Goal: Task Accomplishment & Management: Manage account settings

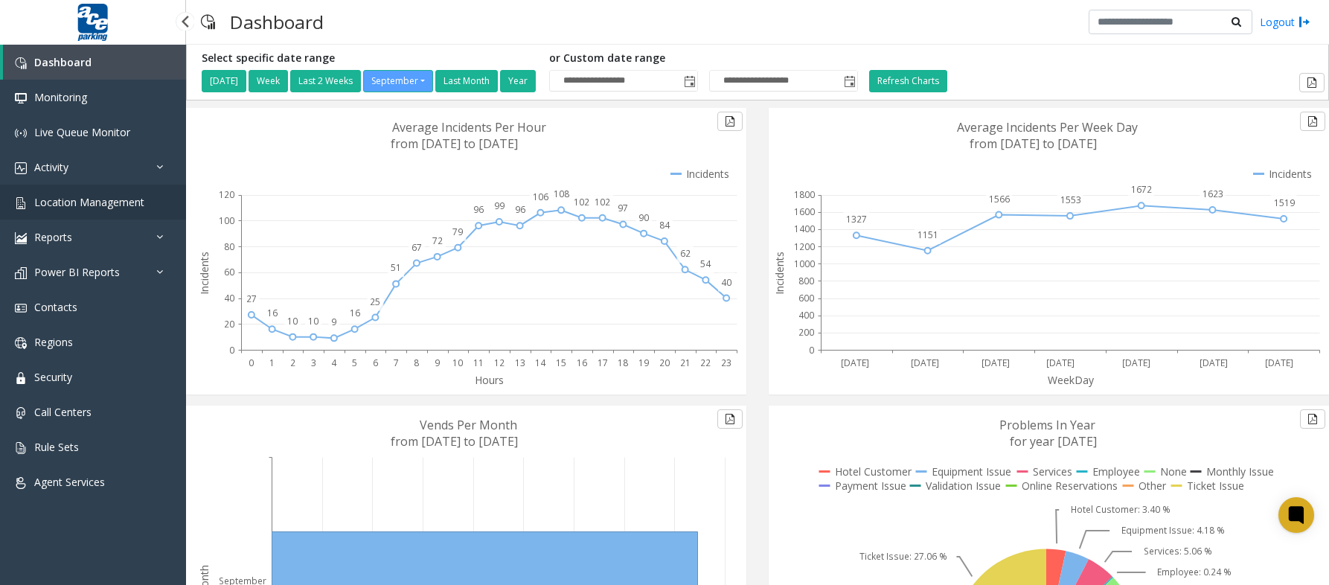
click at [45, 204] on span "Location Management" at bounding box center [89, 202] width 110 height 14
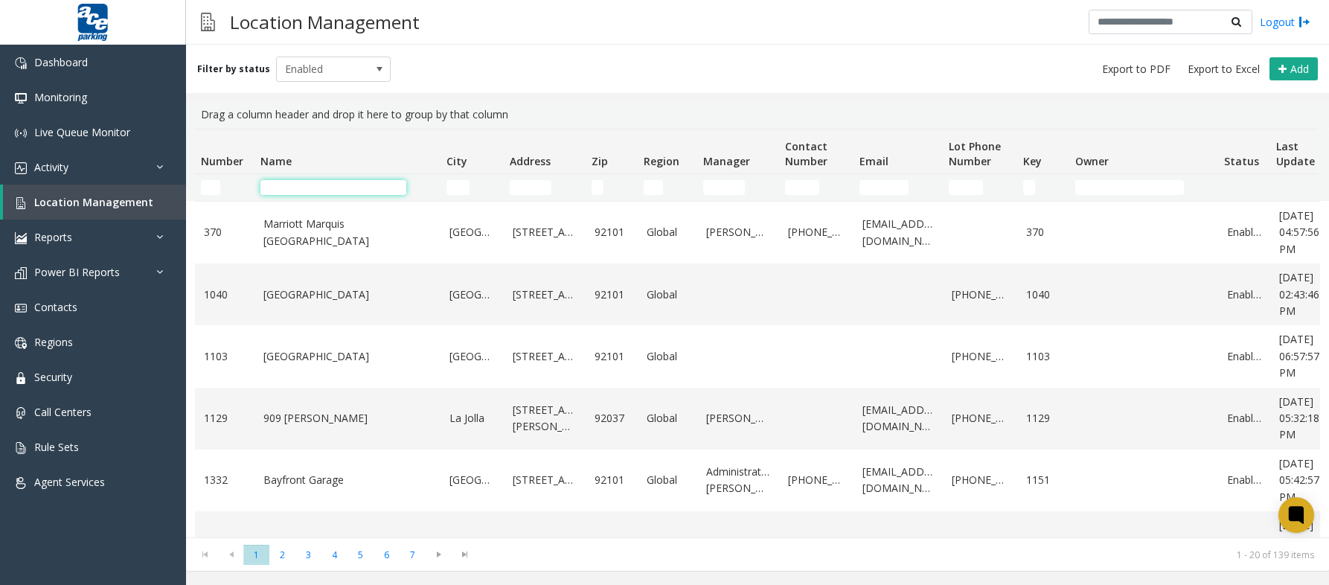
click at [298, 184] on input "Name Filter" at bounding box center [333, 187] width 146 height 15
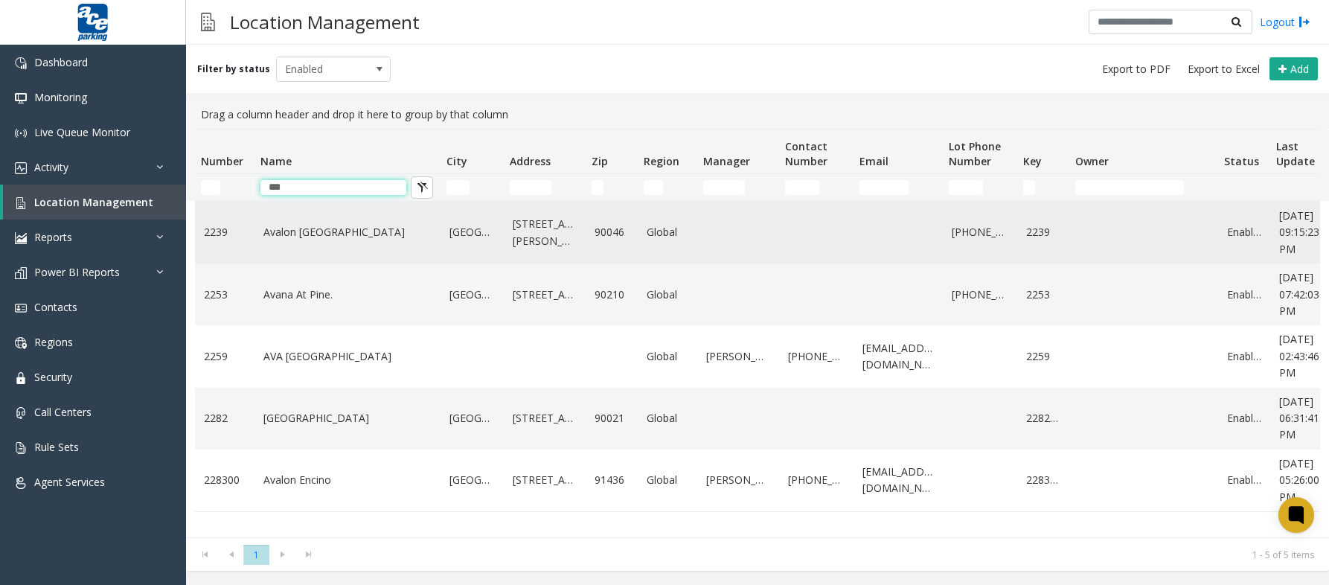
type input "***"
click at [328, 230] on link "Avalon [GEOGRAPHIC_DATA]" at bounding box center [347, 232] width 168 height 16
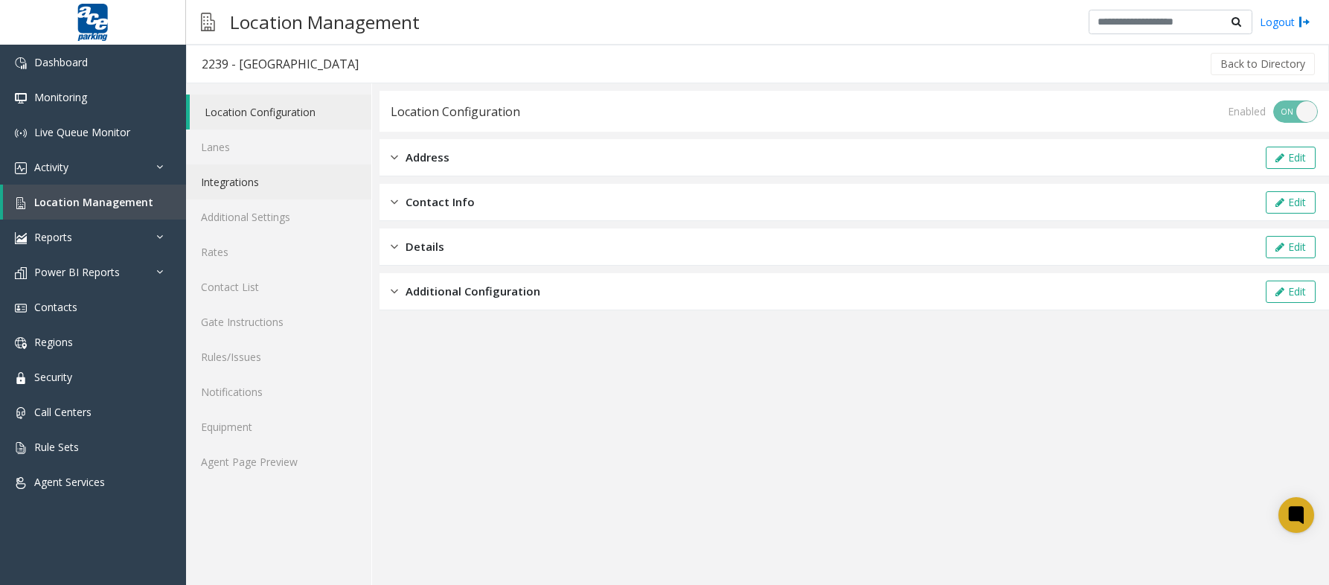
click at [254, 174] on link "Integrations" at bounding box center [278, 181] width 185 height 35
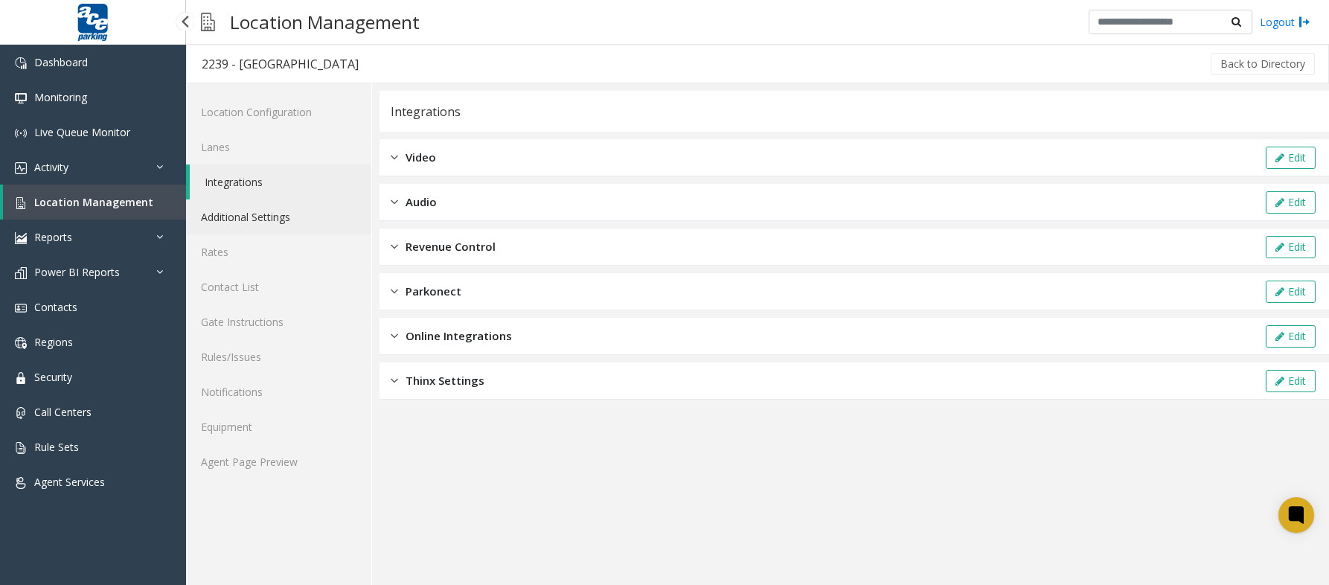
click at [223, 221] on link "Additional Settings" at bounding box center [278, 216] width 185 height 35
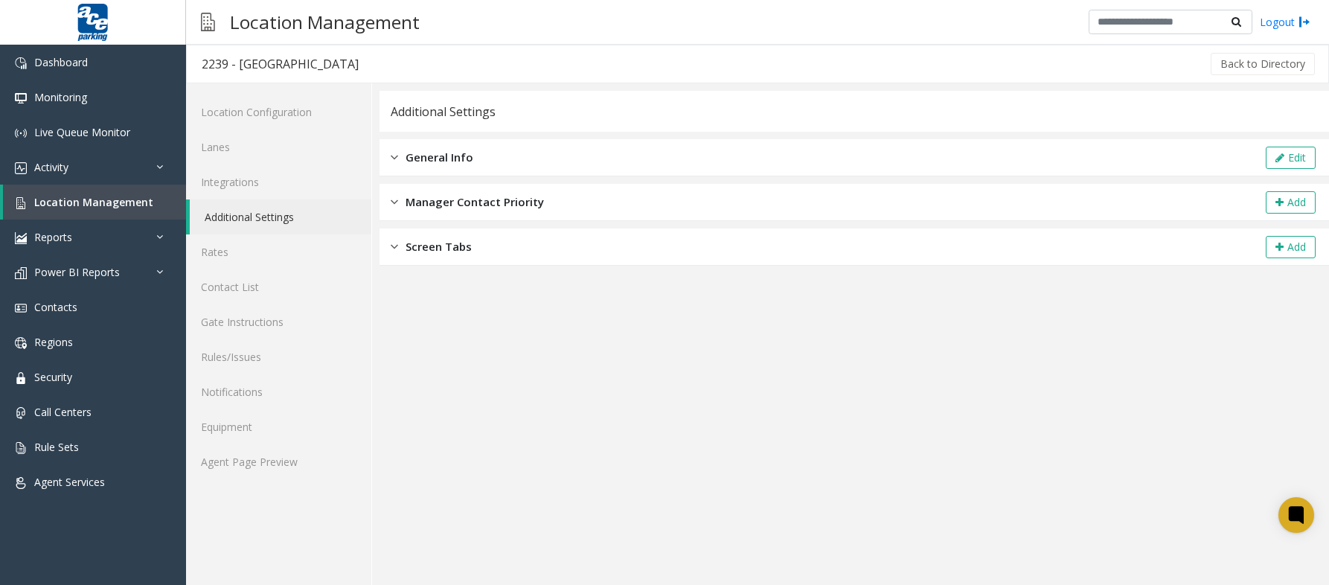
click at [270, 216] on link "Additional Settings" at bounding box center [281, 216] width 182 height 35
click at [1274, 155] on button "Edit" at bounding box center [1291, 158] width 50 height 22
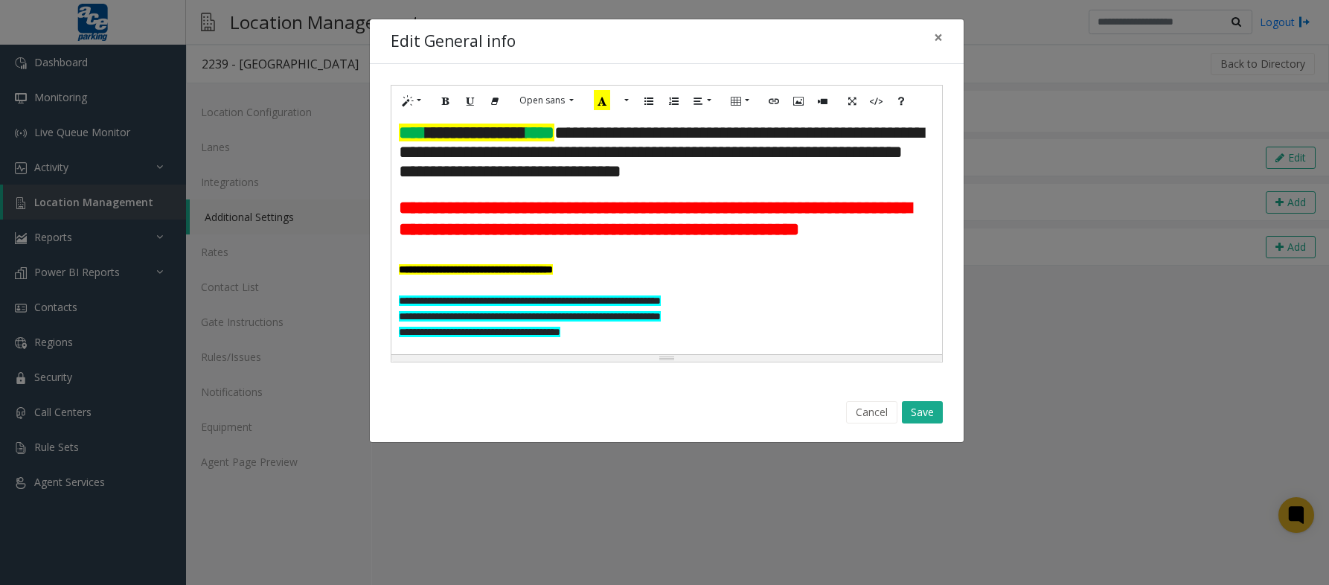
click at [432, 183] on p at bounding box center [667, 190] width 536 height 16
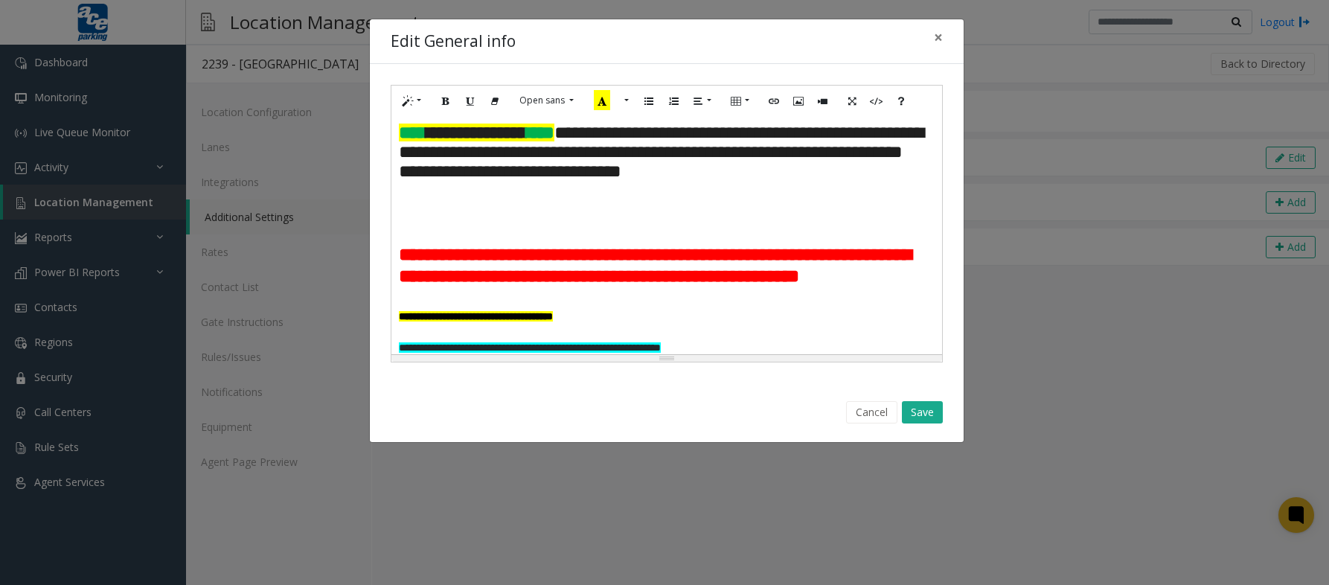
paste div
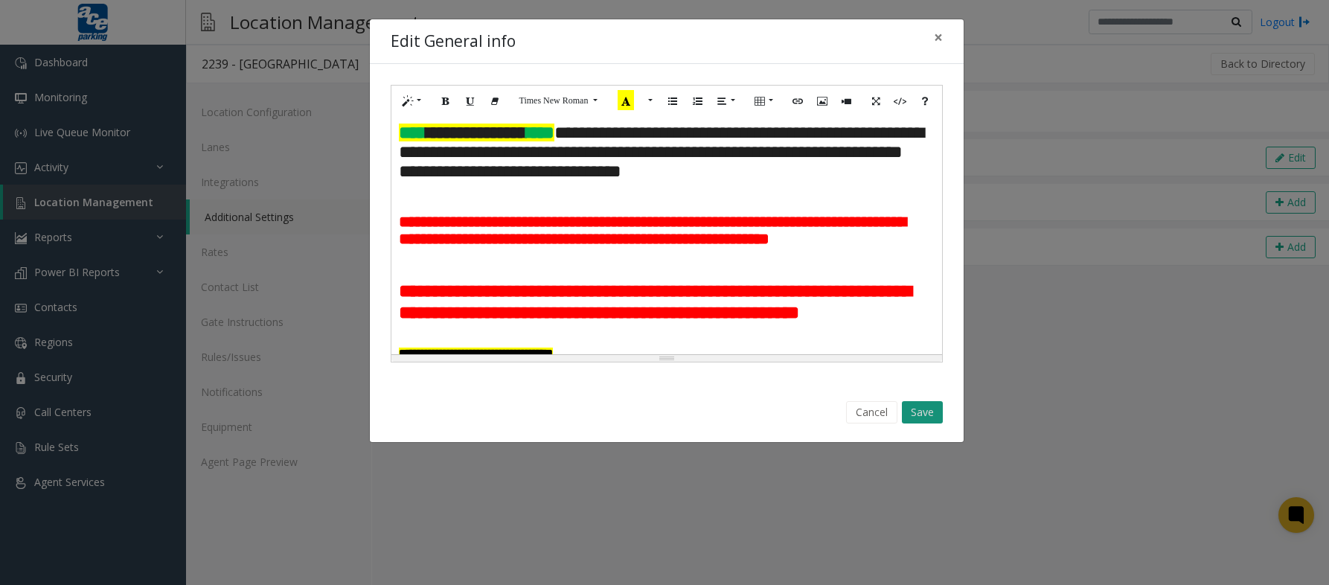
click at [932, 416] on button "Save" at bounding box center [922, 412] width 41 height 22
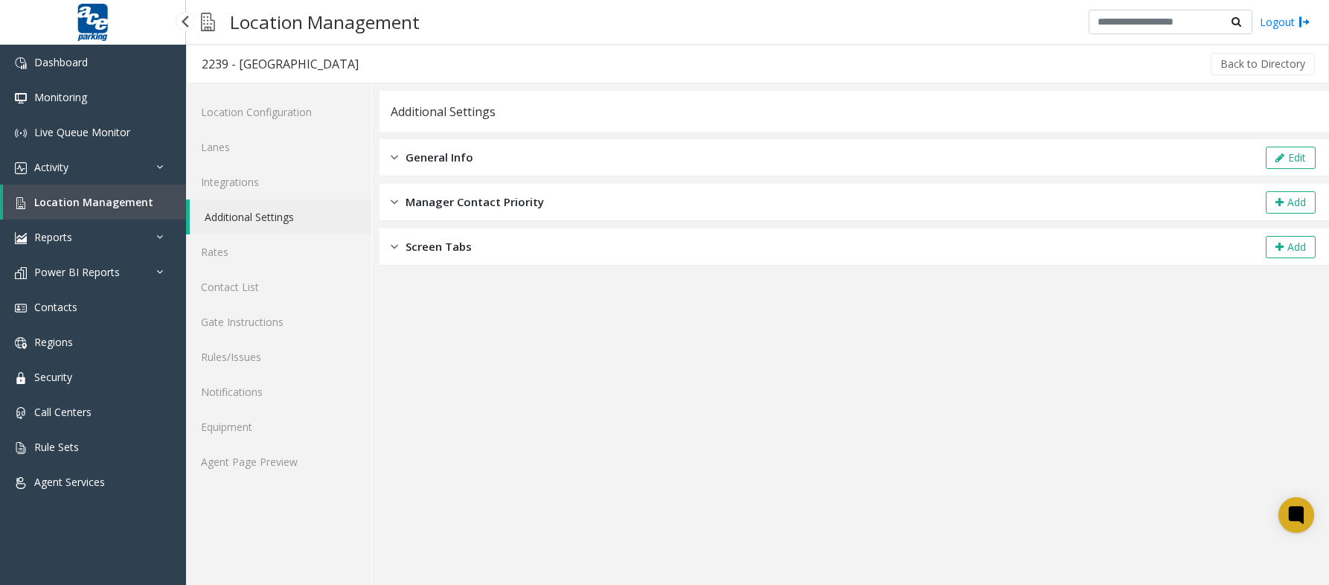
click at [74, 207] on span "Location Management" at bounding box center [93, 202] width 119 height 14
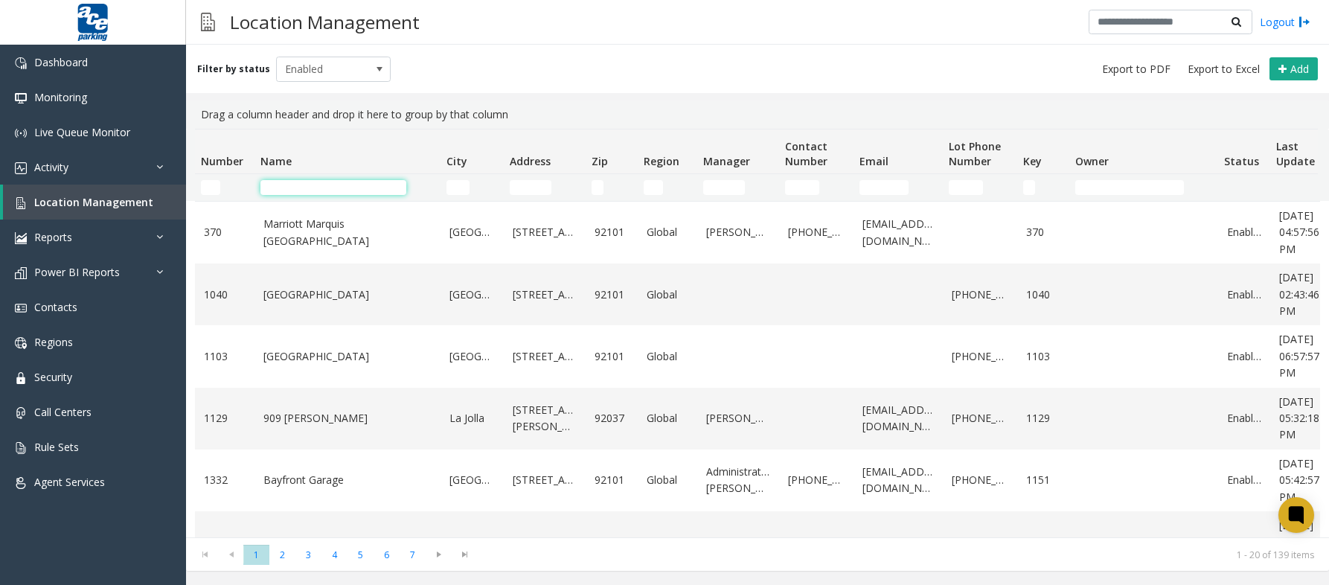
click at [268, 187] on input "Name Filter" at bounding box center [333, 187] width 146 height 15
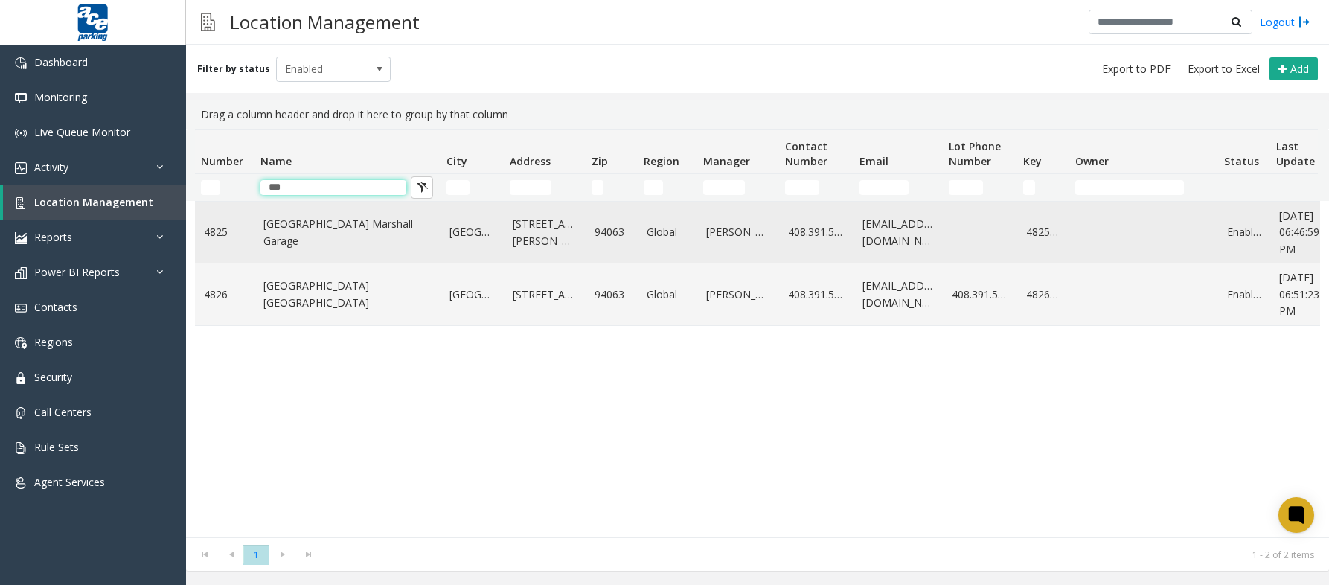
type input "***"
click at [336, 237] on link "[GEOGRAPHIC_DATA] Marshall Garage" at bounding box center [347, 232] width 168 height 33
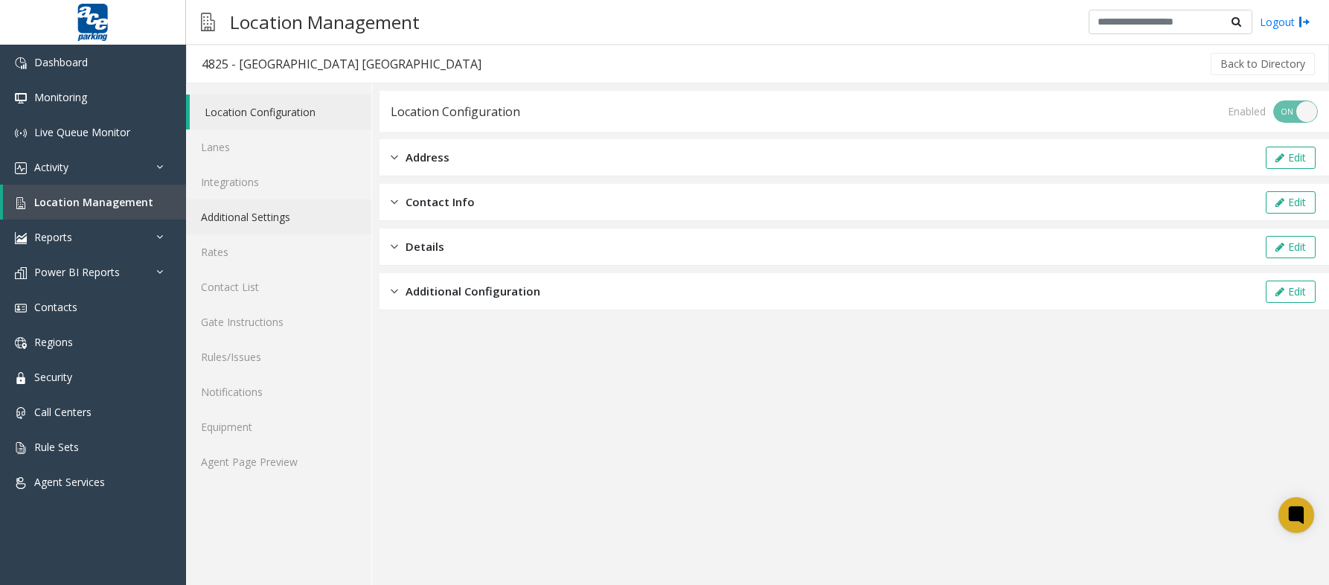
click at [269, 223] on link "Additional Settings" at bounding box center [278, 216] width 185 height 35
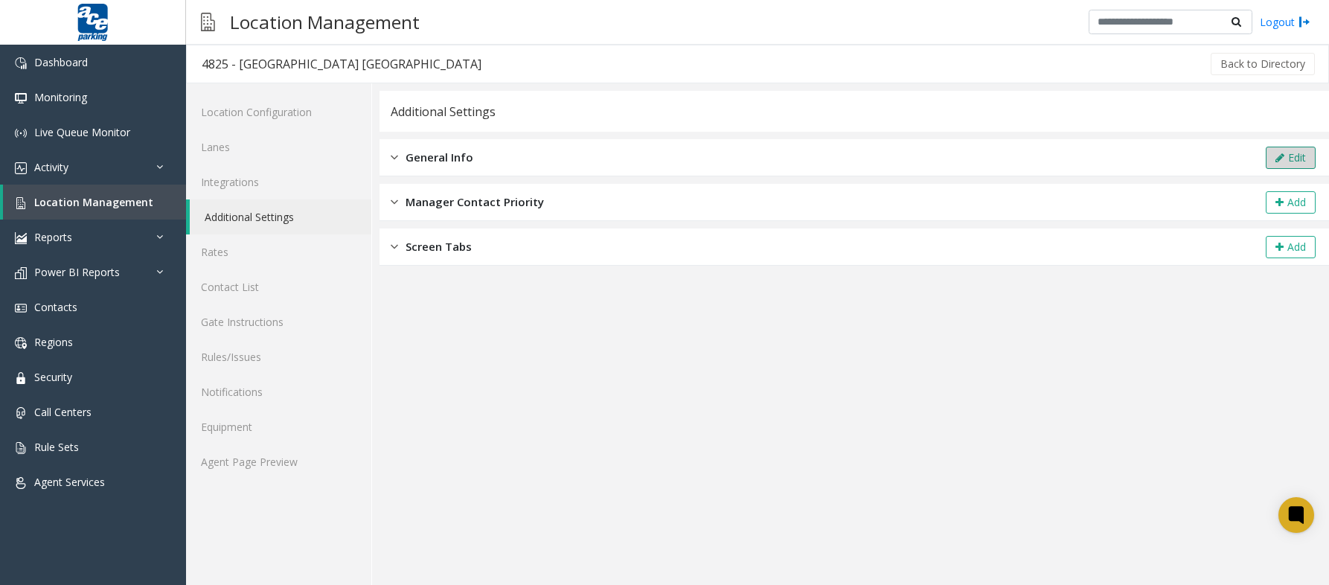
click at [1285, 161] on button "Edit" at bounding box center [1291, 158] width 50 height 22
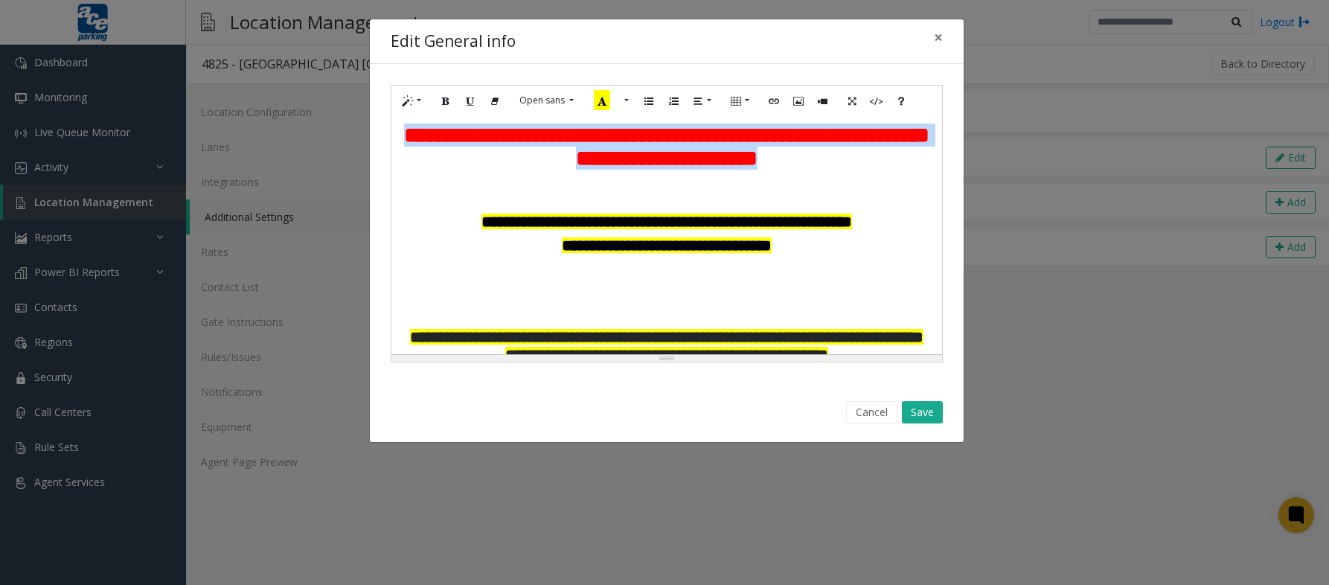
drag, startPoint x: 405, startPoint y: 136, endPoint x: 835, endPoint y: 153, distance: 430.3
click at [835, 153] on p "**********" at bounding box center [667, 147] width 536 height 47
copy span "**********"
drag, startPoint x: 865, startPoint y: 410, endPoint x: 931, endPoint y: 471, distance: 90.0
click at [866, 410] on button "Cancel" at bounding box center [871, 412] width 51 height 22
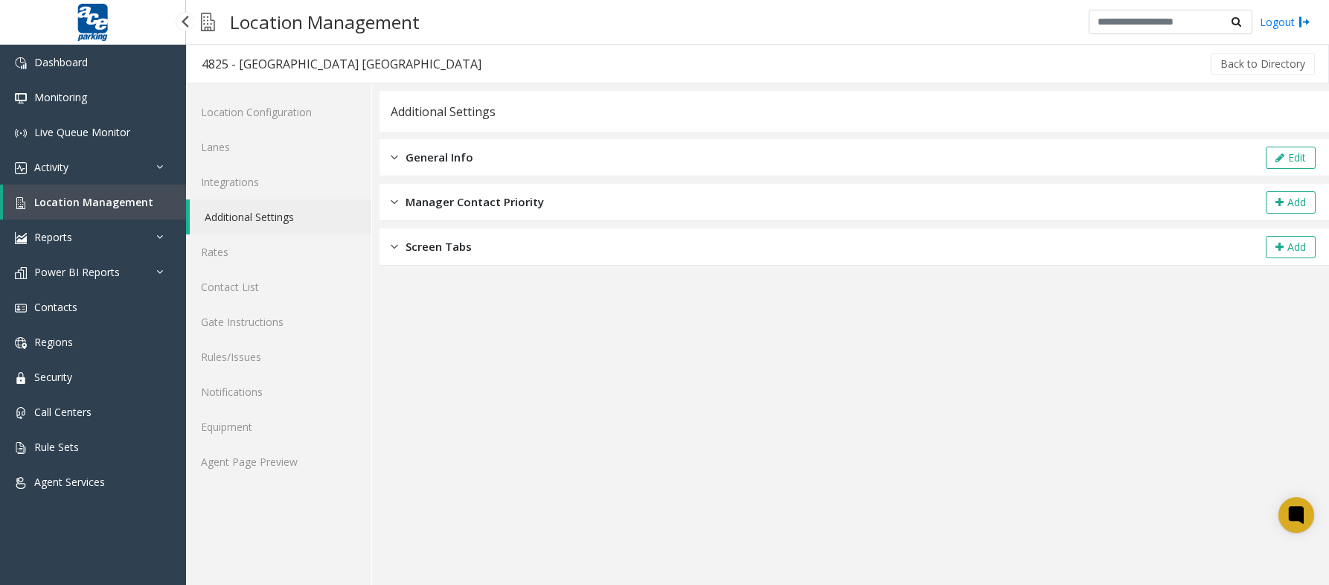
click at [109, 205] on span "Location Management" at bounding box center [93, 202] width 119 height 14
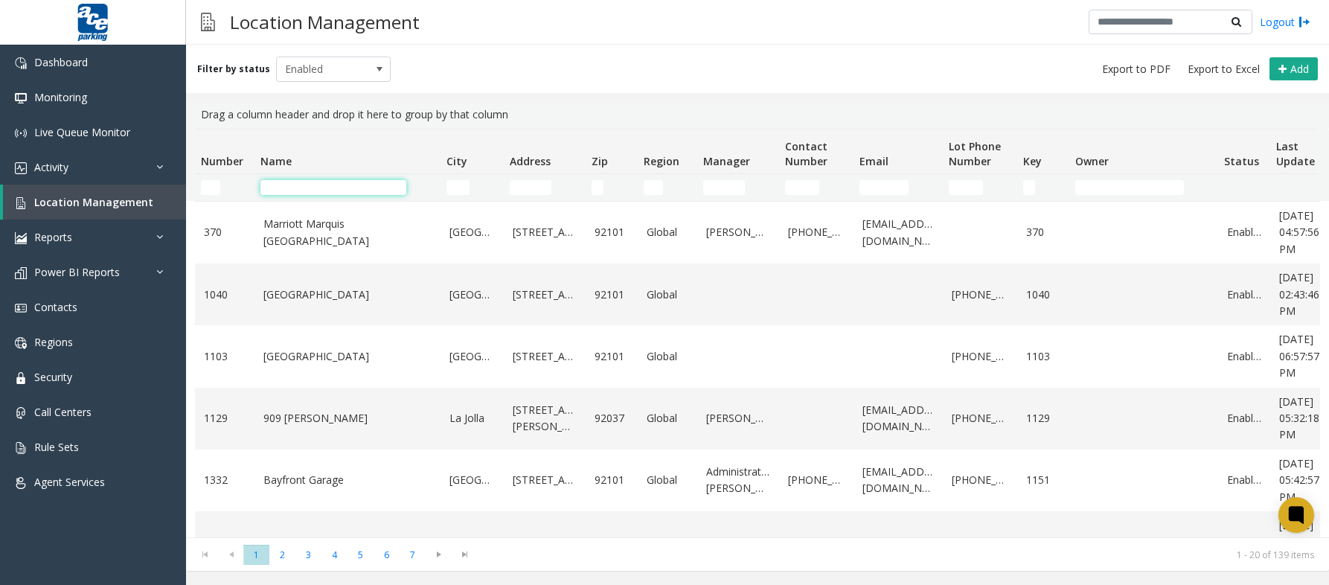
click at [324, 186] on input "Name Filter" at bounding box center [333, 187] width 146 height 15
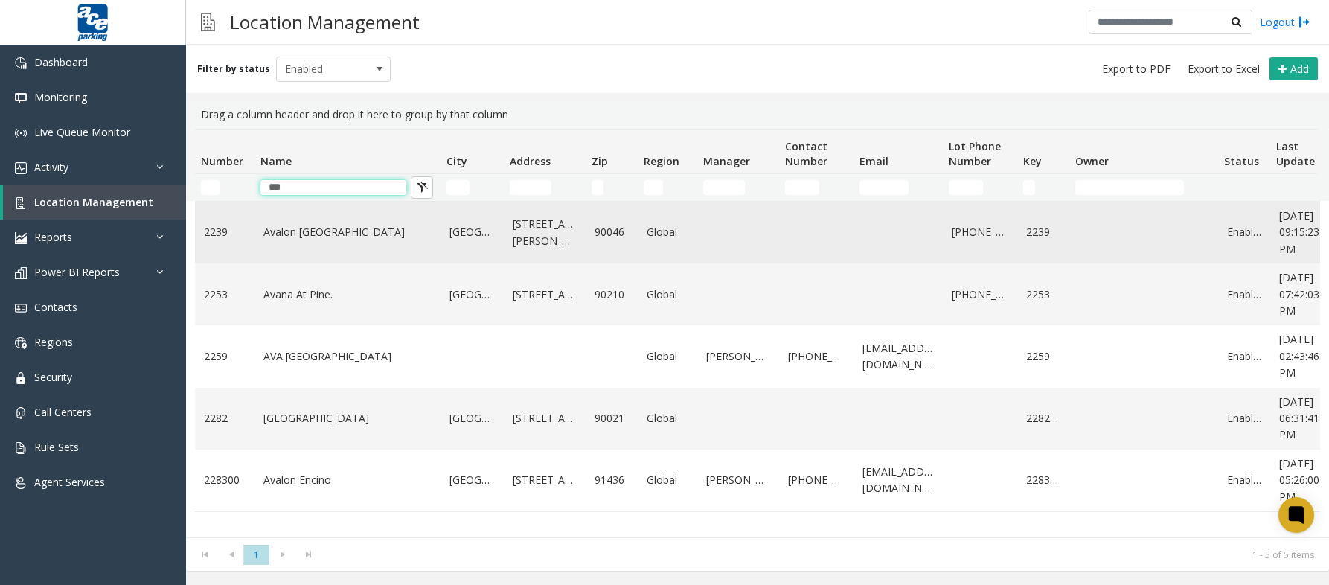
type input "***"
click at [328, 237] on link "Avalon [GEOGRAPHIC_DATA]" at bounding box center [347, 232] width 168 height 16
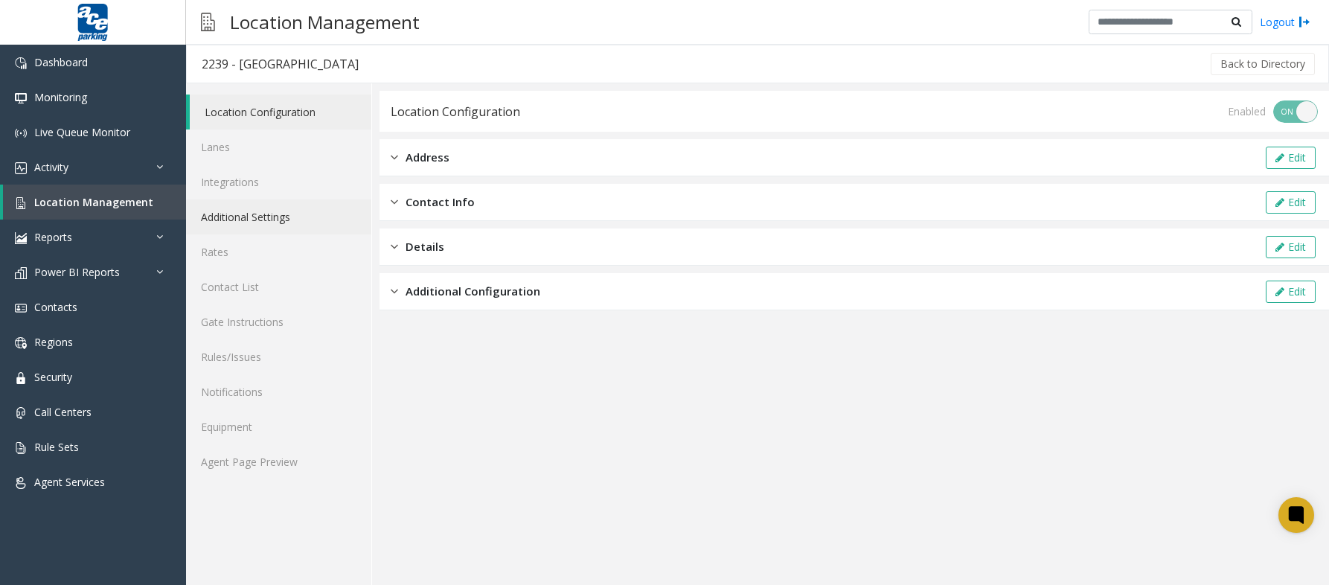
click at [257, 217] on link "Additional Settings" at bounding box center [278, 216] width 185 height 35
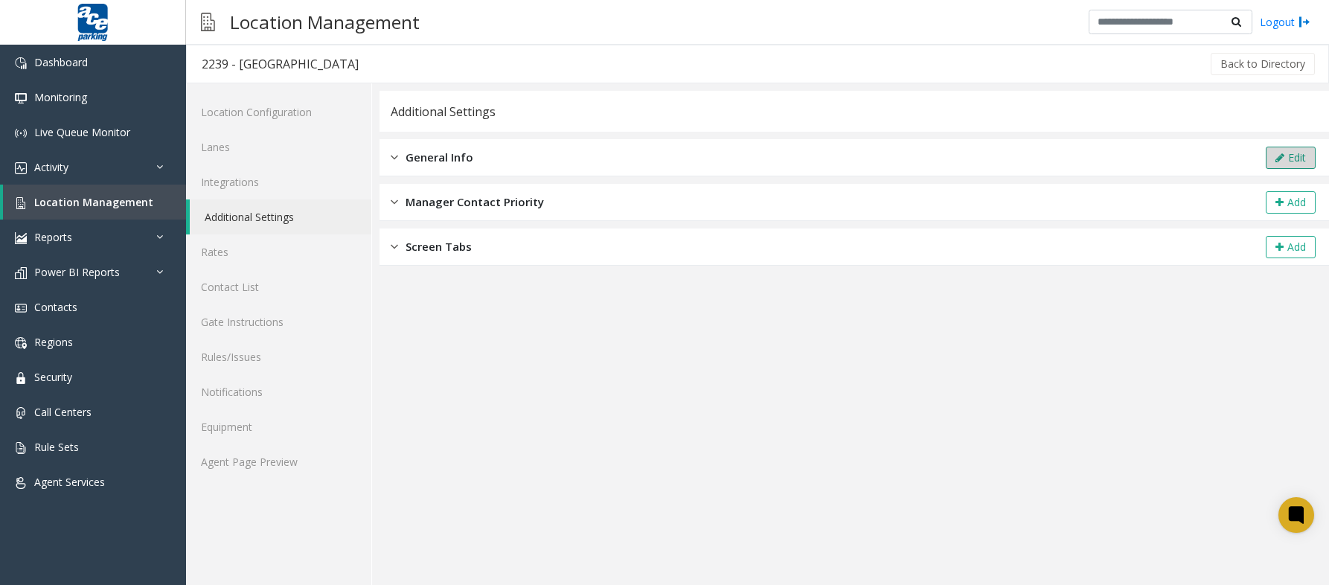
click at [1275, 160] on icon at bounding box center [1279, 158] width 9 height 10
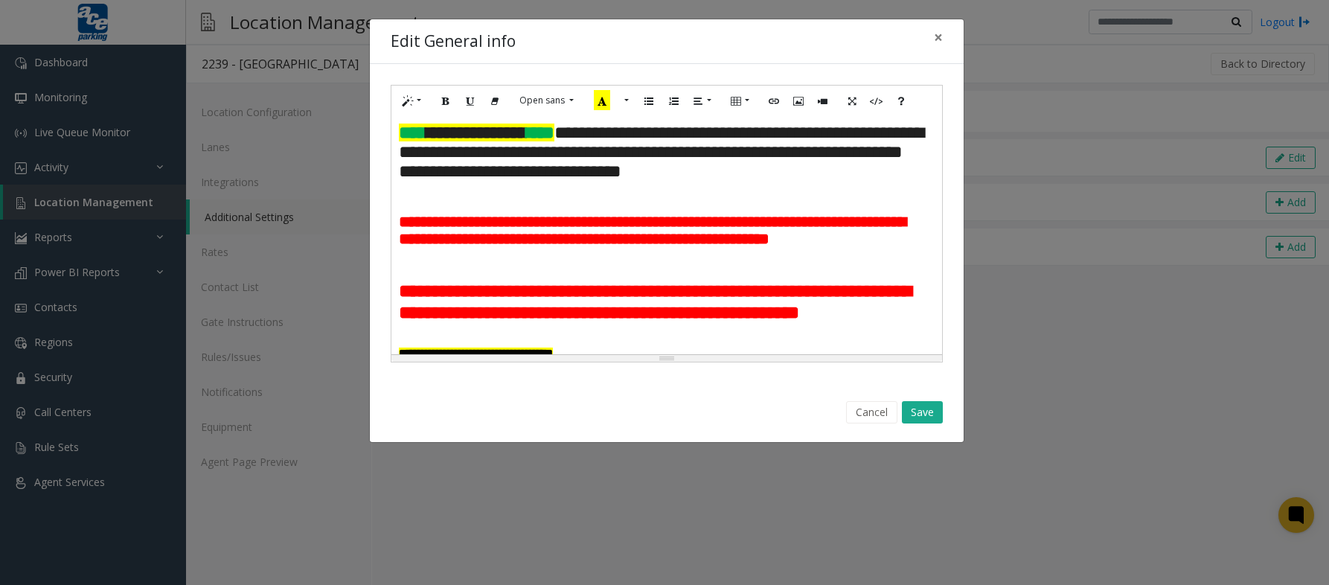
click at [432, 190] on p at bounding box center [667, 190] width 536 height 16
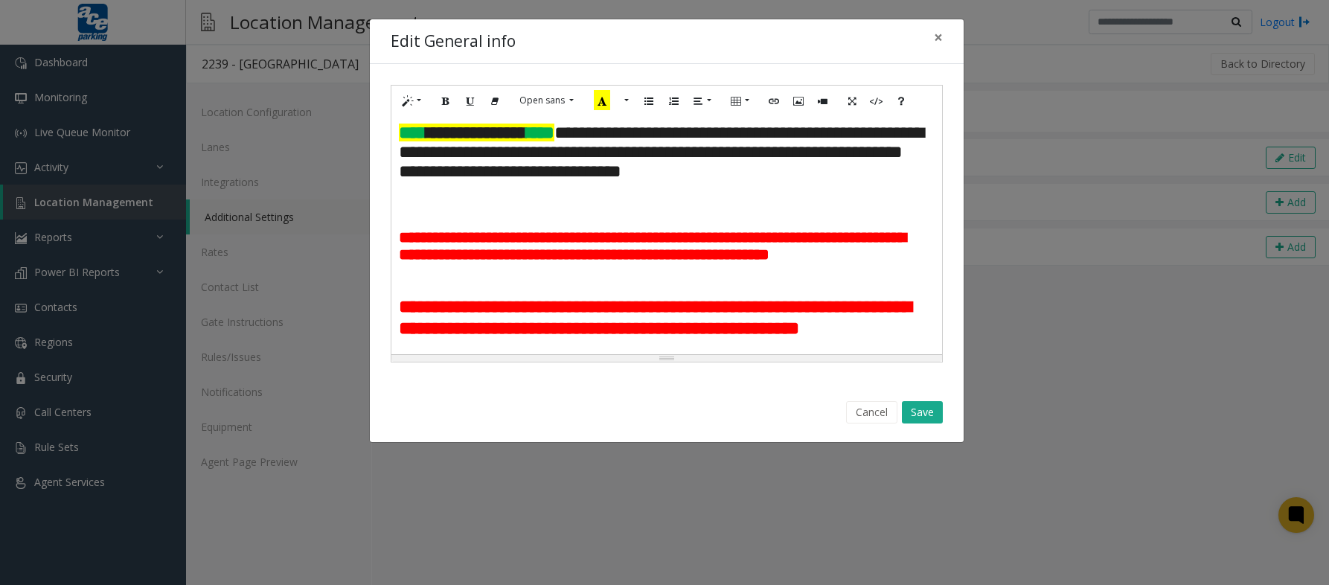
paste div
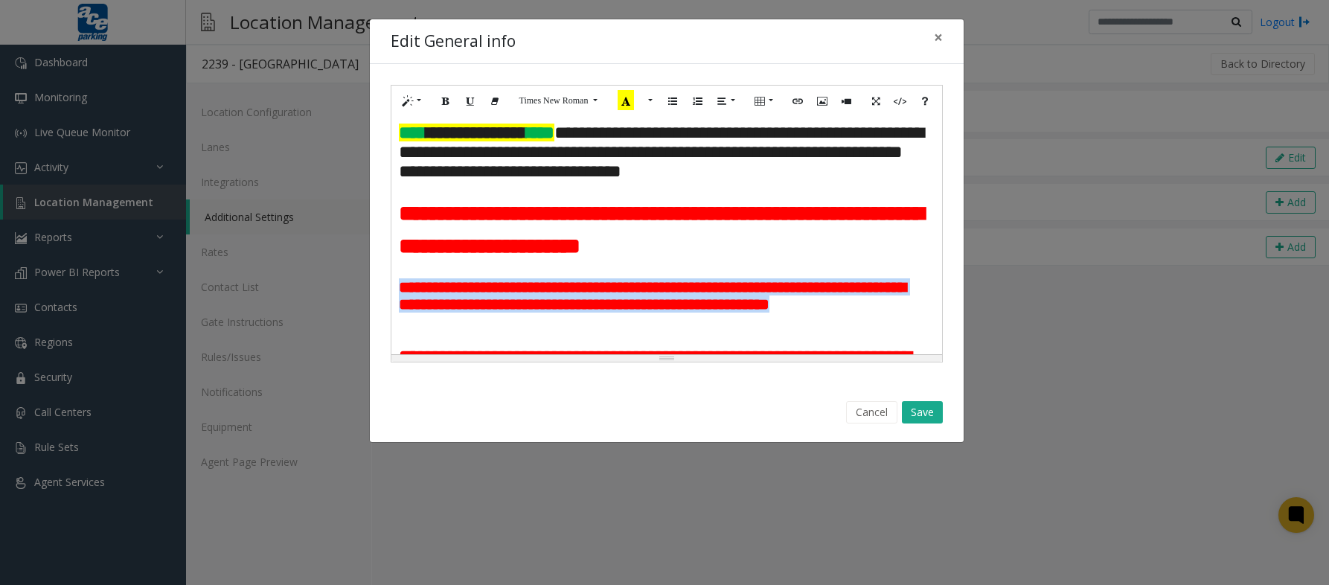
drag, startPoint x: 845, startPoint y: 308, endPoint x: 390, endPoint y: 280, distance: 456.2
click at [391, 280] on div "**********" at bounding box center [667, 224] width 552 height 278
click at [647, 101] on button "More Color" at bounding box center [648, 100] width 15 height 23
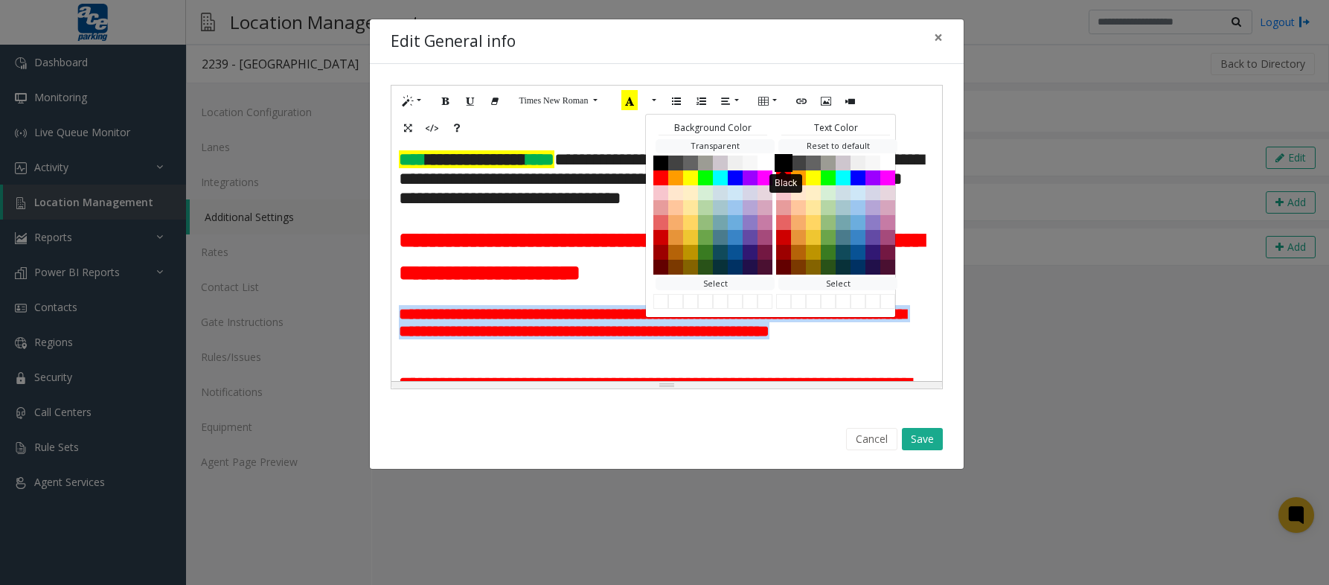
click at [779, 161] on button "Black" at bounding box center [784, 162] width 18 height 18
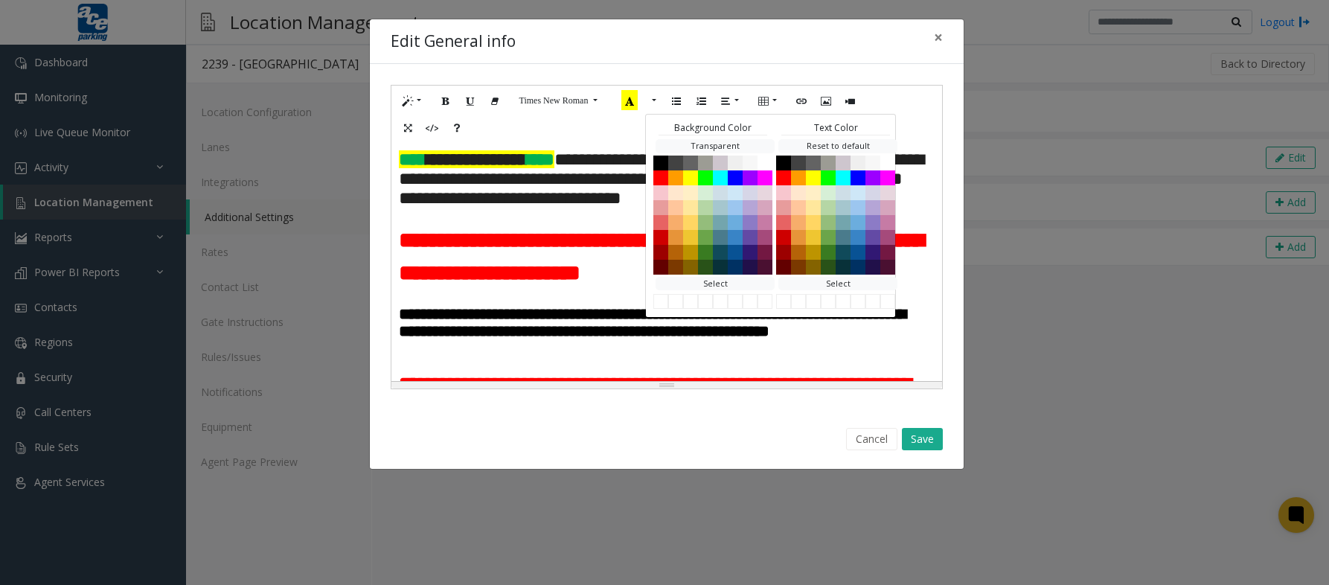
click at [585, 295] on p at bounding box center [667, 297] width 536 height 16
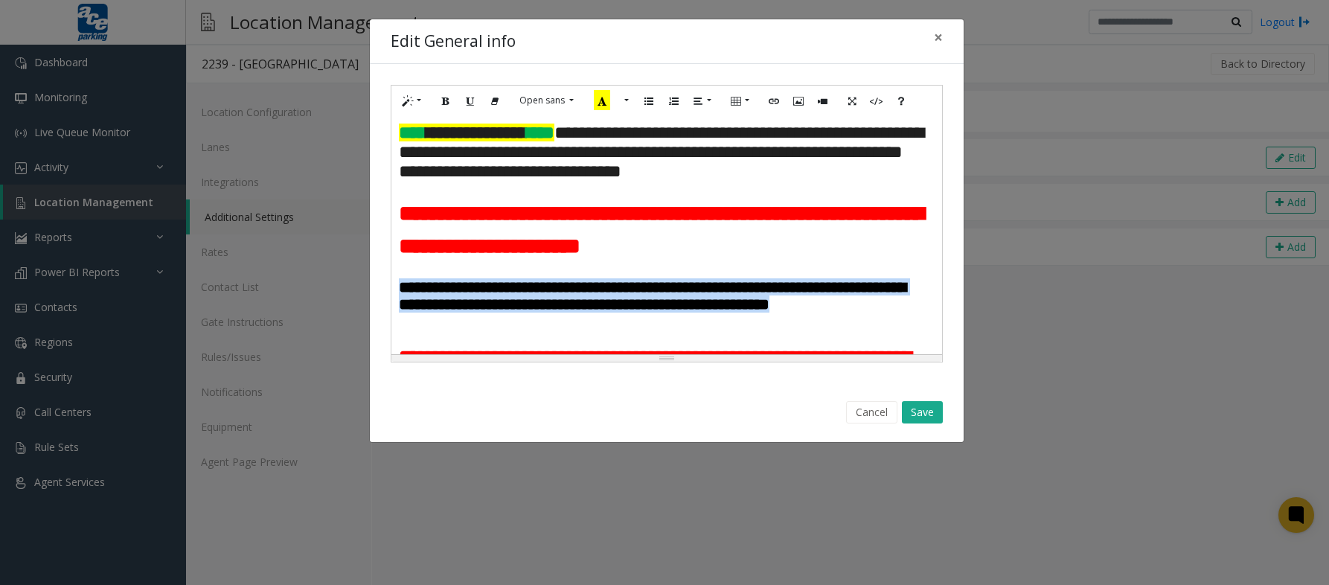
drag, startPoint x: 845, startPoint y: 307, endPoint x: 397, endPoint y: 282, distance: 449.3
click at [397, 282] on div "**********" at bounding box center [666, 235] width 551 height 238
click at [621, 100] on icon "Recent Color" at bounding box center [626, 100] width 16 height 20
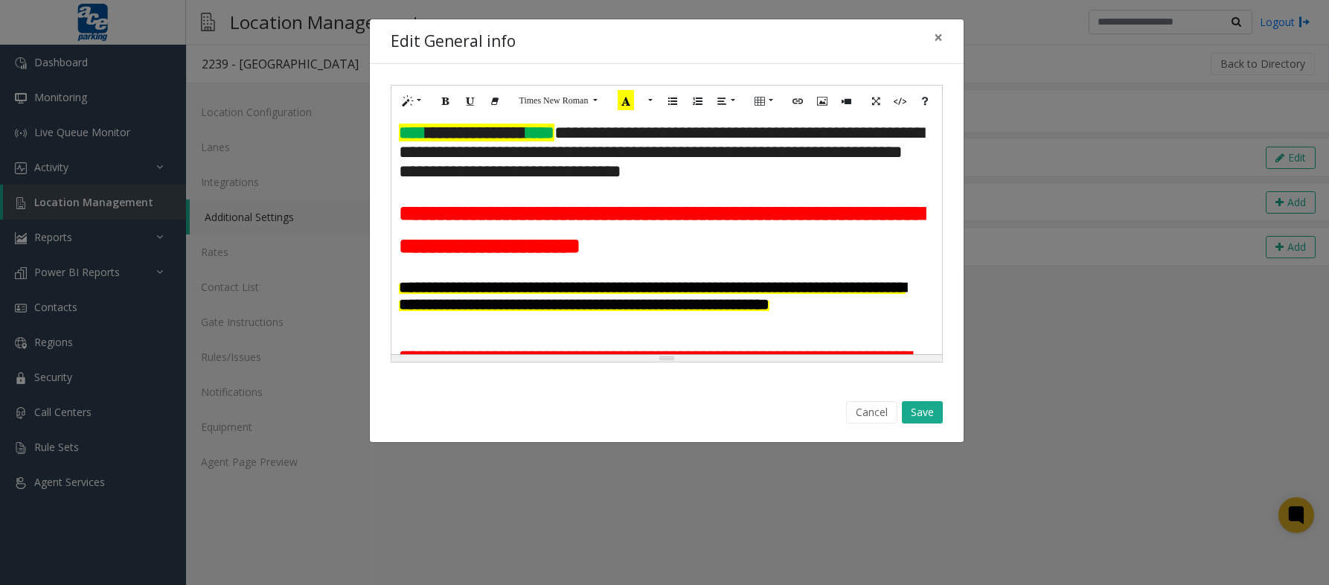
click at [546, 332] on p at bounding box center [667, 338] width 536 height 16
click at [467, 272] on p at bounding box center [667, 271] width 536 height 16
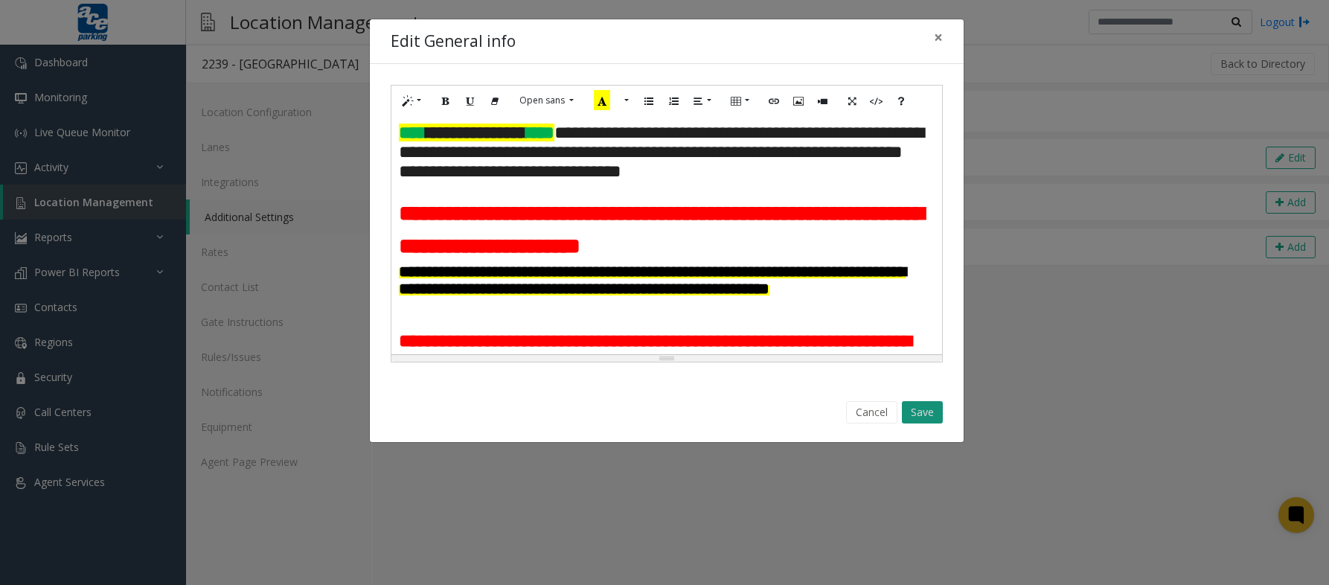
click at [912, 420] on button "Save" at bounding box center [922, 412] width 41 height 22
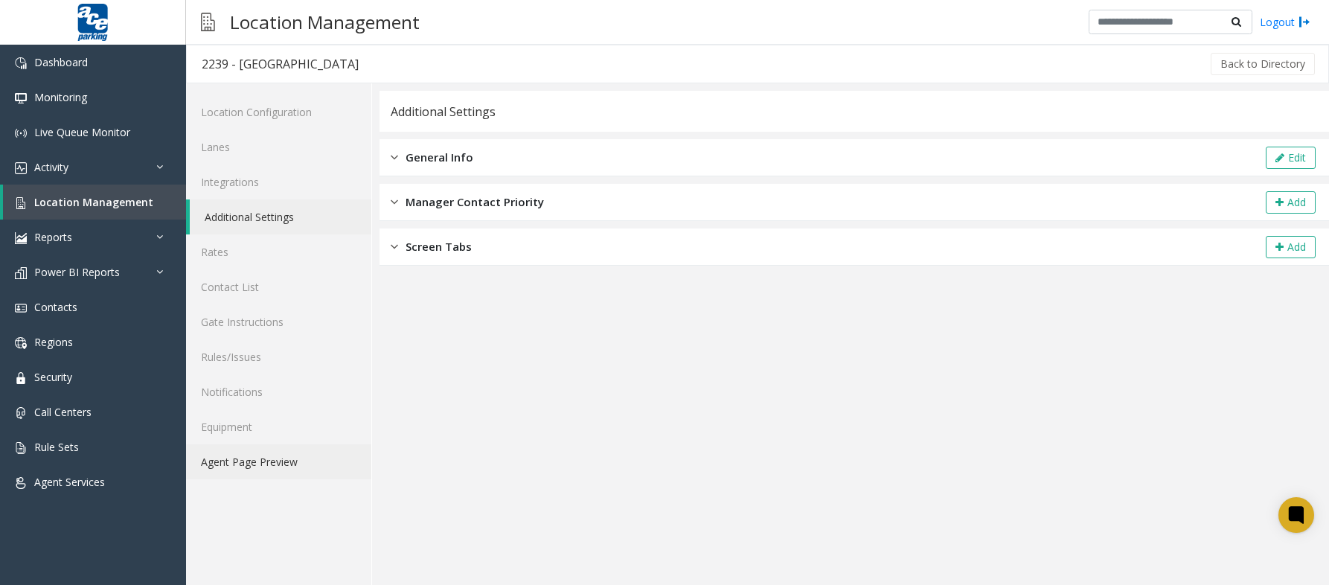
click at [253, 458] on link "Agent Page Preview" at bounding box center [278, 461] width 185 height 35
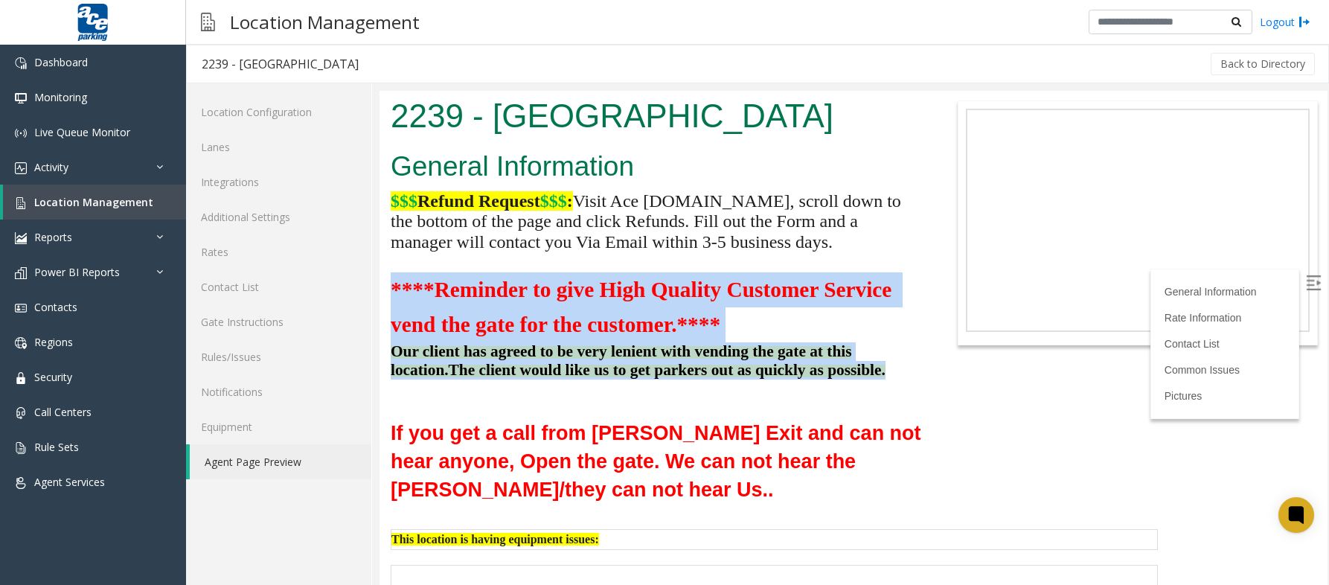
drag, startPoint x: 391, startPoint y: 286, endPoint x: 857, endPoint y: 376, distance: 475.1
copy div "****Reminder to give High Quality Customer Service vend the gate for the custom…"
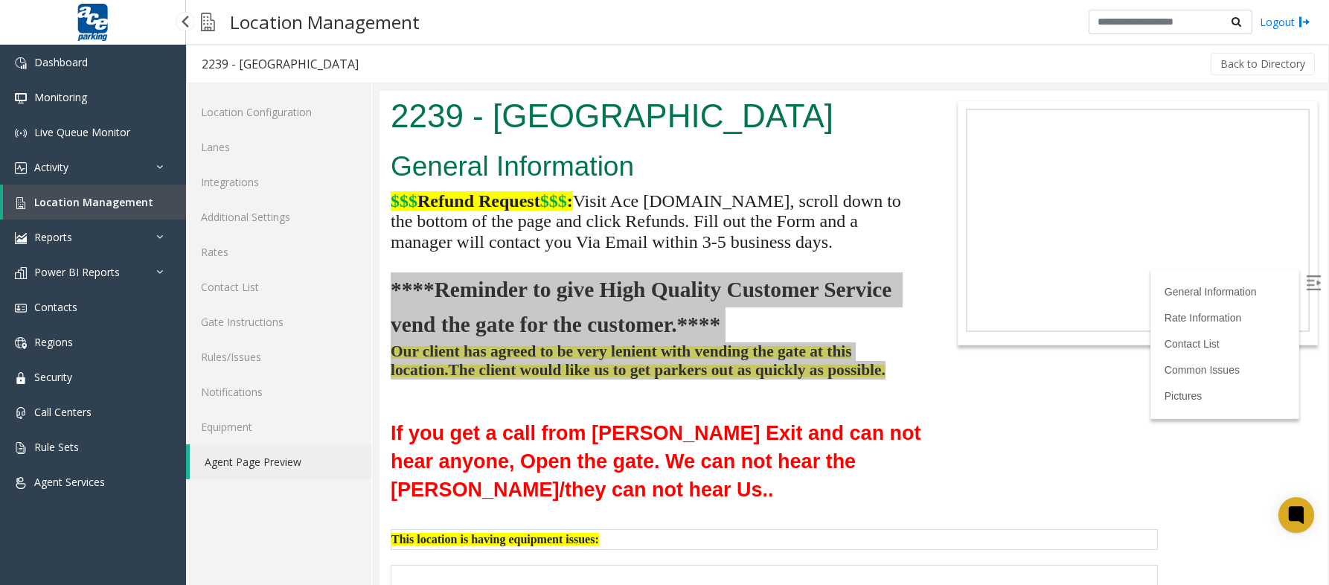
click at [67, 200] on span "Location Management" at bounding box center [93, 202] width 119 height 14
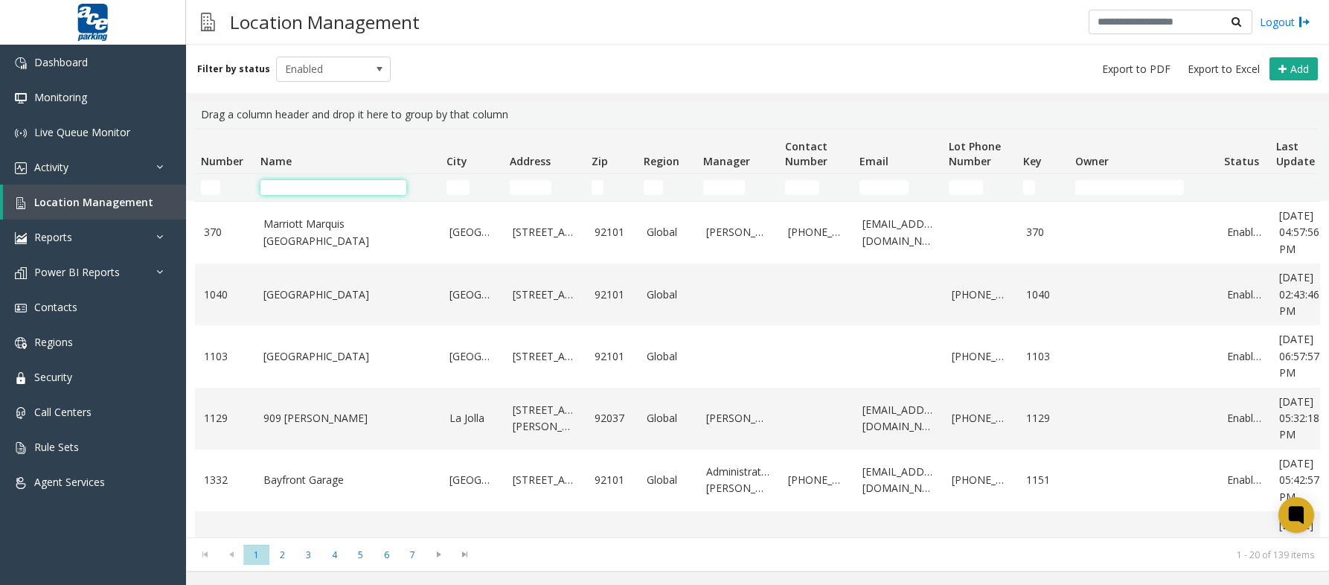
click at [353, 189] on input "Name Filter" at bounding box center [333, 187] width 146 height 15
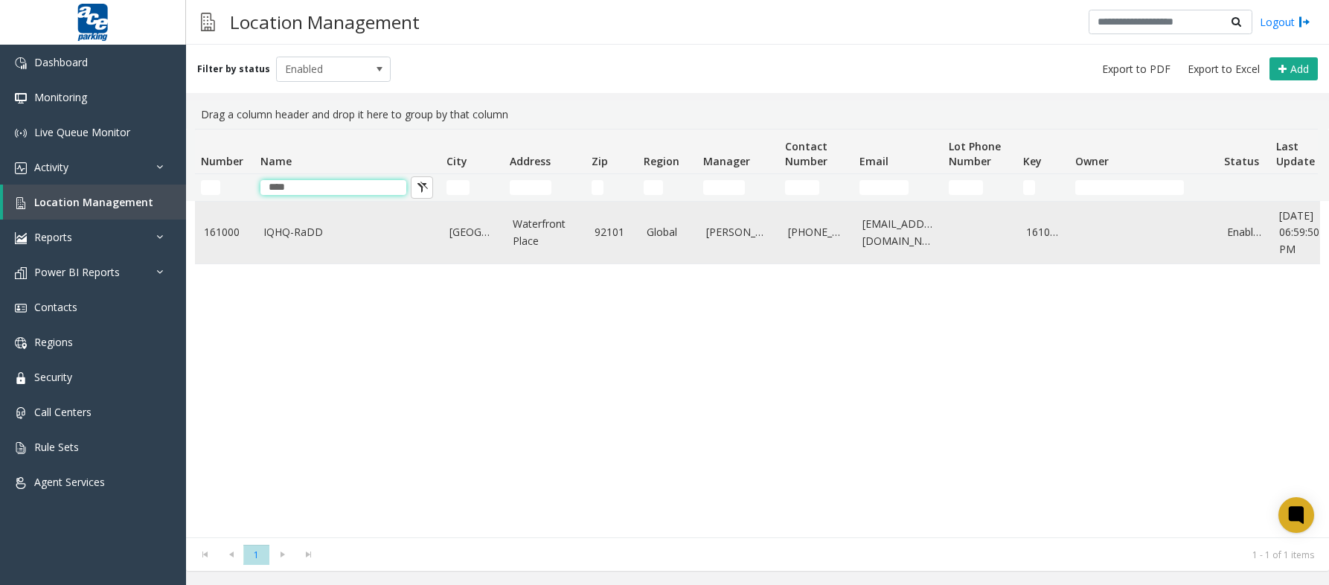
type input "****"
click at [433, 240] on td "IQHQ-RaDD" at bounding box center [347, 233] width 186 height 62
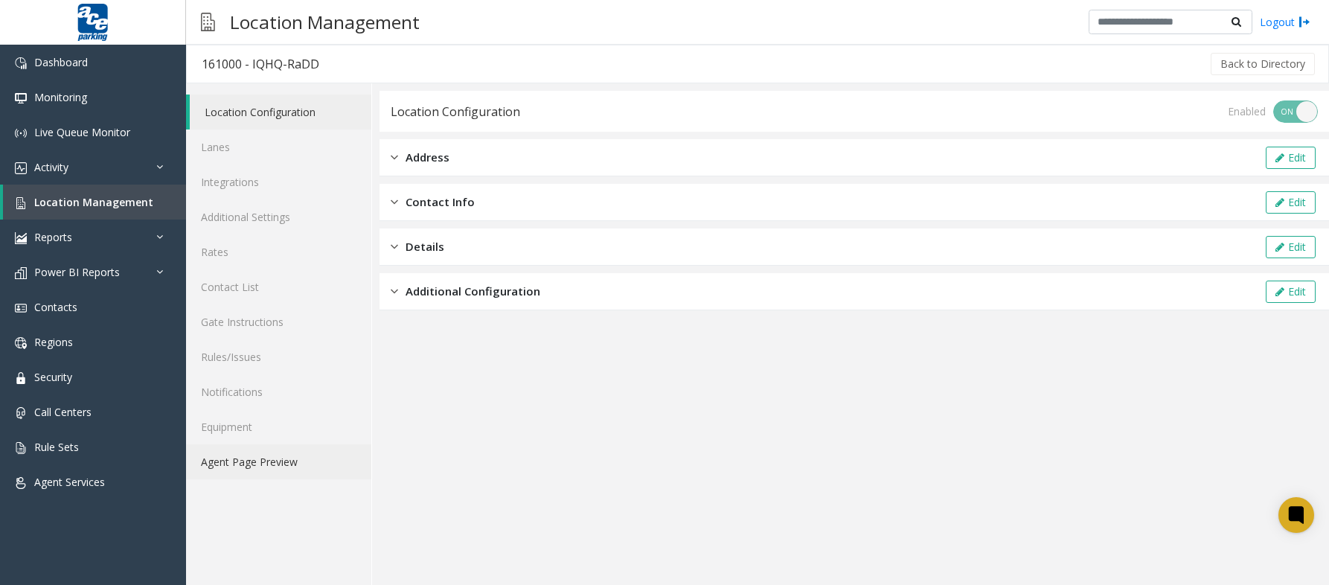
click at [250, 465] on link "Agent Page Preview" at bounding box center [278, 461] width 185 height 35
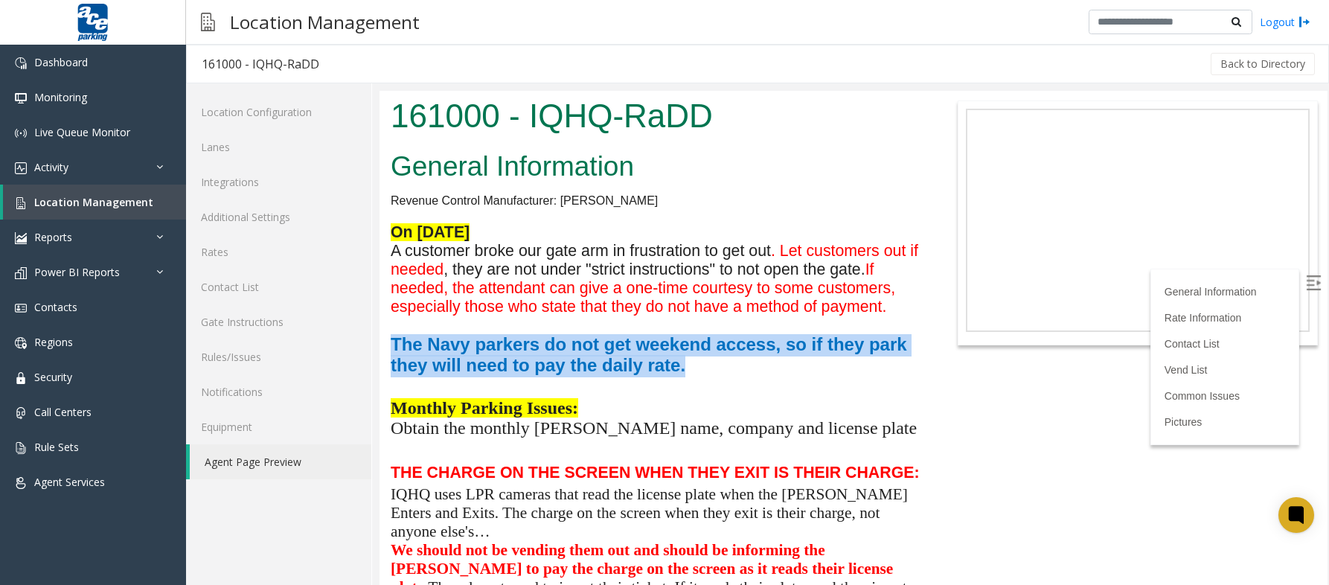
drag, startPoint x: 391, startPoint y: 339, endPoint x: 756, endPoint y: 368, distance: 365.7
click at [758, 368] on p "The Navy parkers do not get weekend access, so if they park they will need to p…" at bounding box center [656, 356] width 530 height 42
copy span "The Navy parkers do not get weekend access, so if they park they will need to p…"
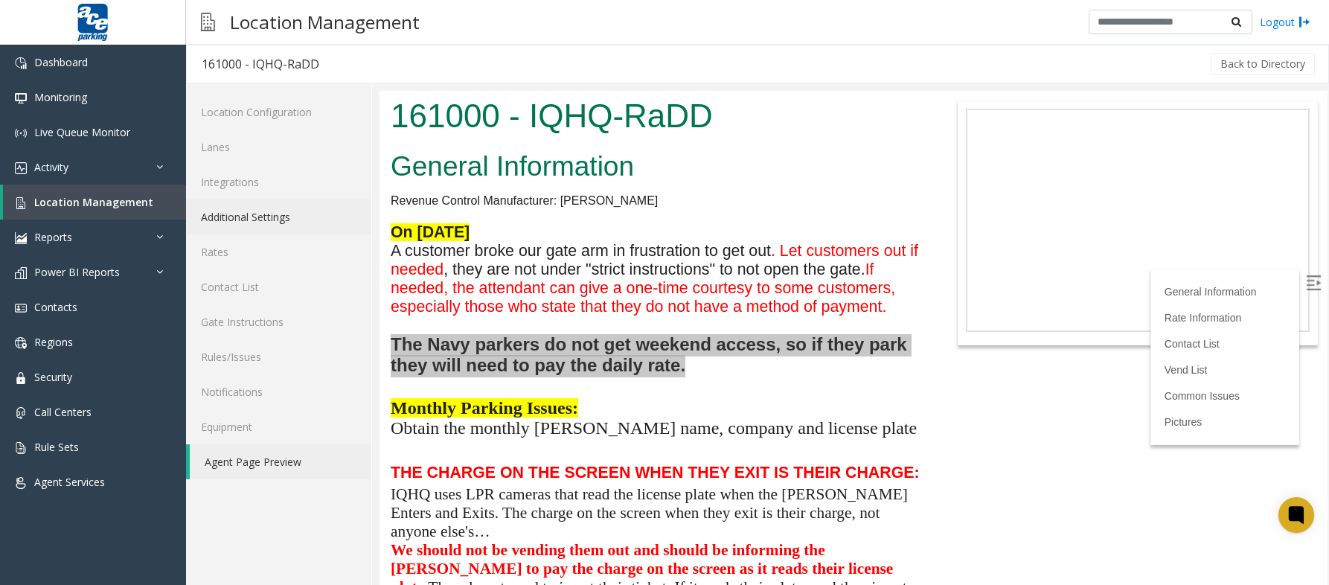
click at [257, 222] on link "Additional Settings" at bounding box center [278, 216] width 185 height 35
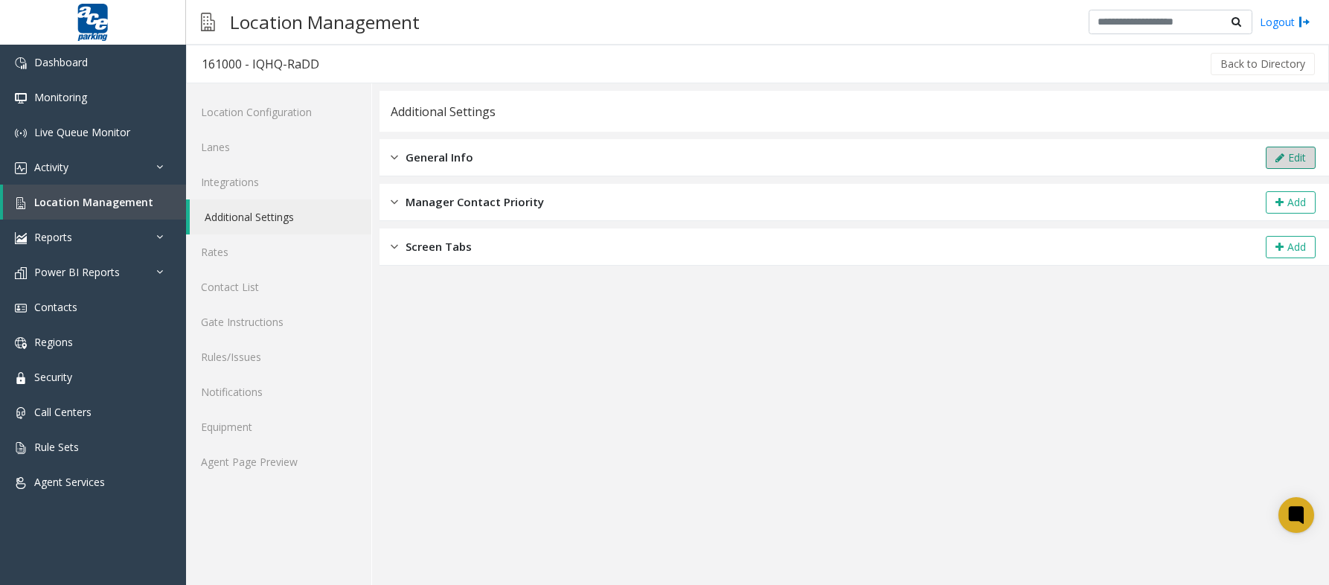
click at [1297, 150] on button "Edit" at bounding box center [1291, 158] width 50 height 22
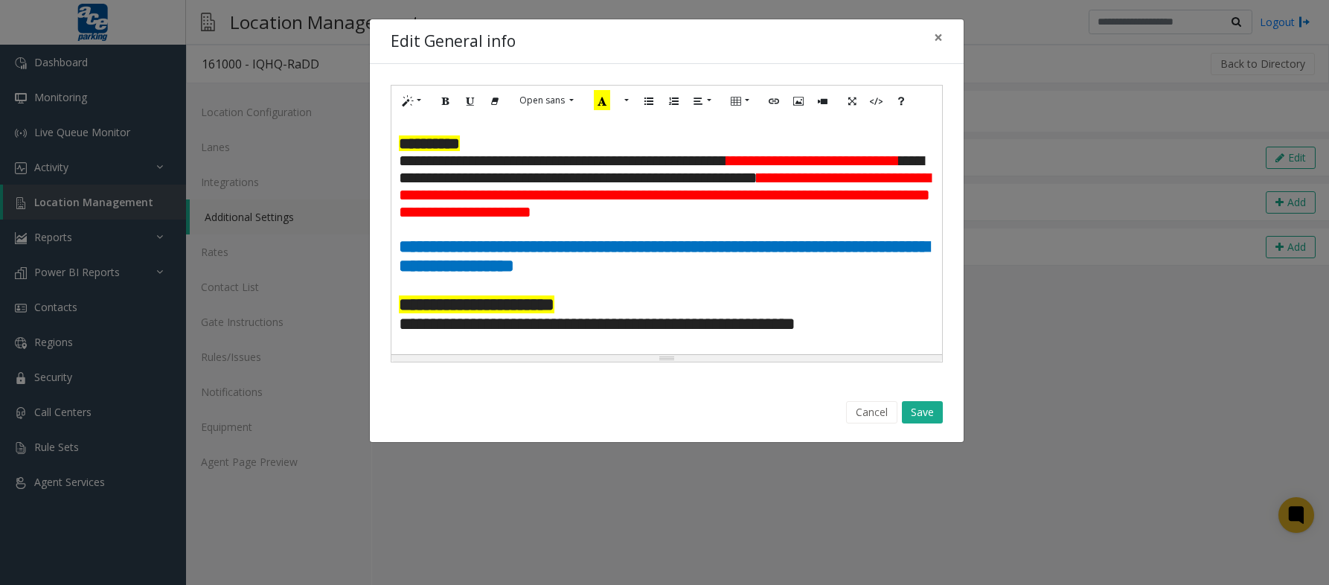
click at [483, 259] on span "**********" at bounding box center [664, 255] width 530 height 37
drag, startPoint x: 605, startPoint y: 262, endPoint x: 435, endPoint y: 262, distance: 169.6
click at [435, 262] on p "**********" at bounding box center [667, 256] width 536 height 39
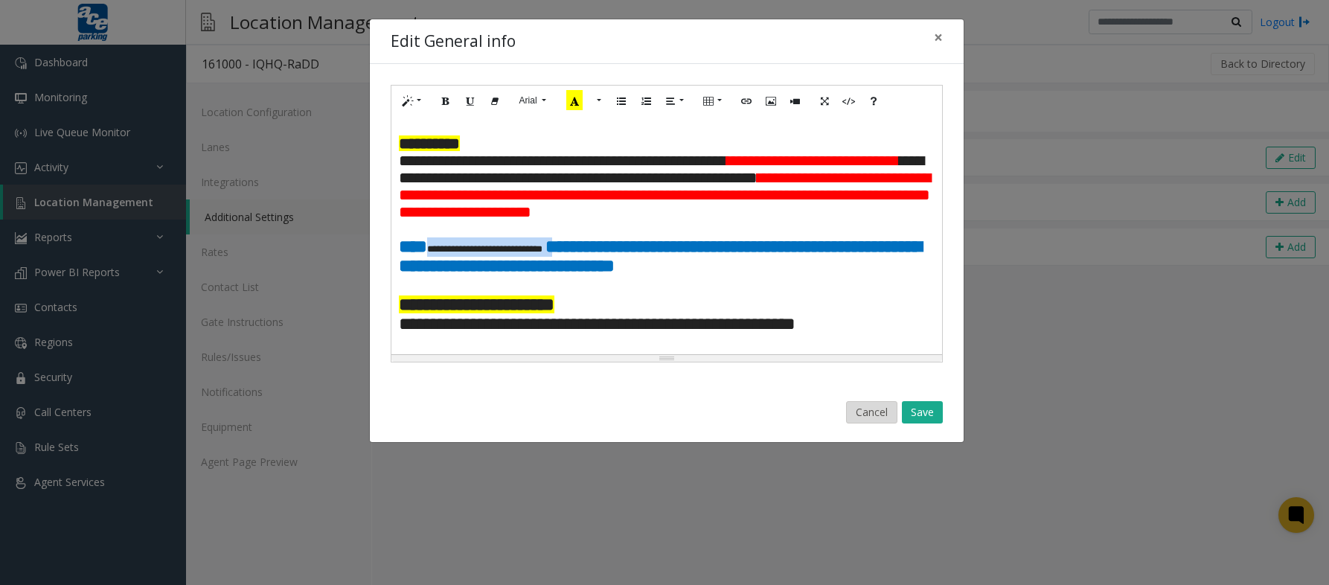
click at [862, 406] on button "Cancel" at bounding box center [871, 412] width 51 height 22
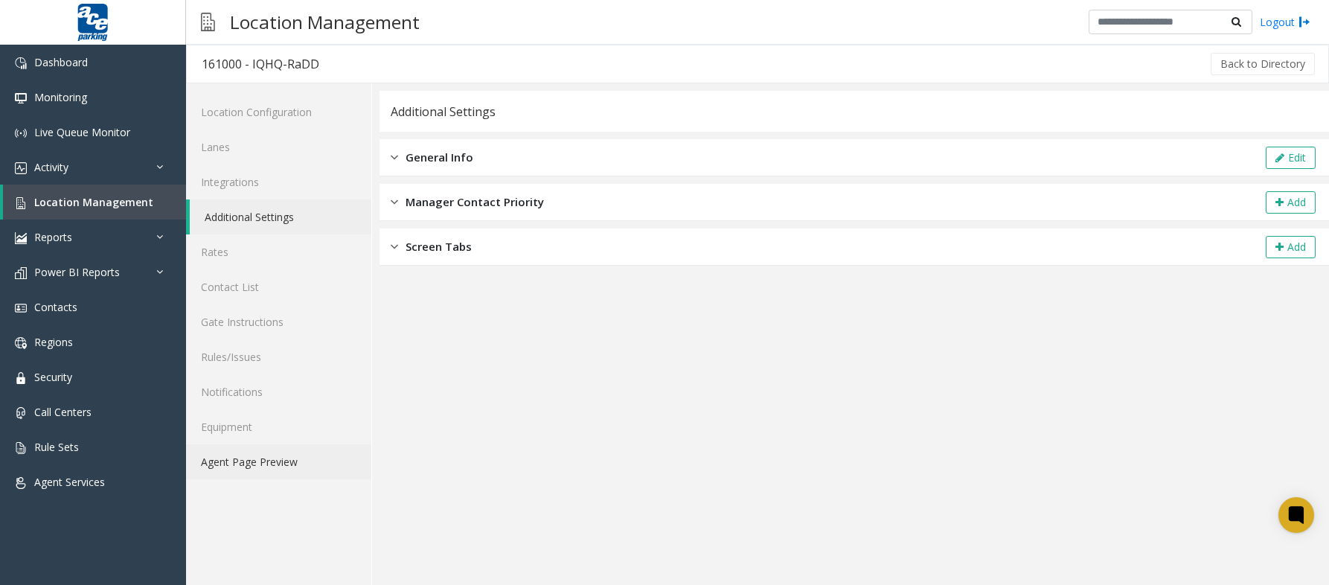
click at [207, 465] on link "Agent Page Preview" at bounding box center [278, 461] width 185 height 35
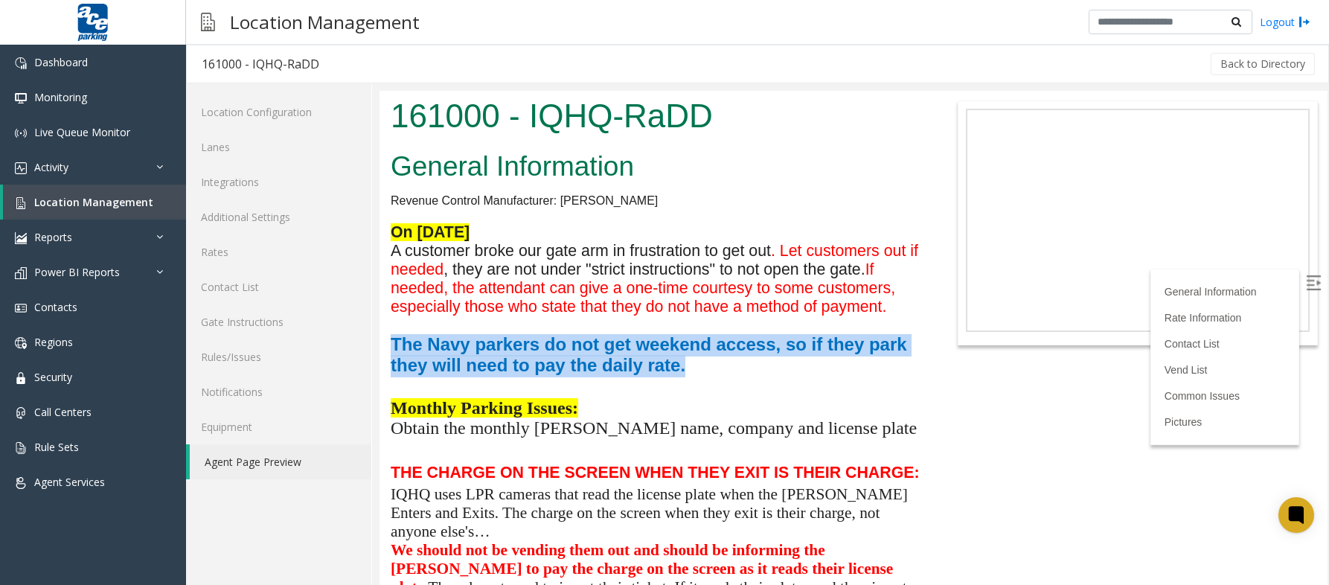
drag, startPoint x: 391, startPoint y: 343, endPoint x: 757, endPoint y: 386, distance: 368.6
copy span "The Navy parkers do not get weekend access, so if they park they will need to p…"
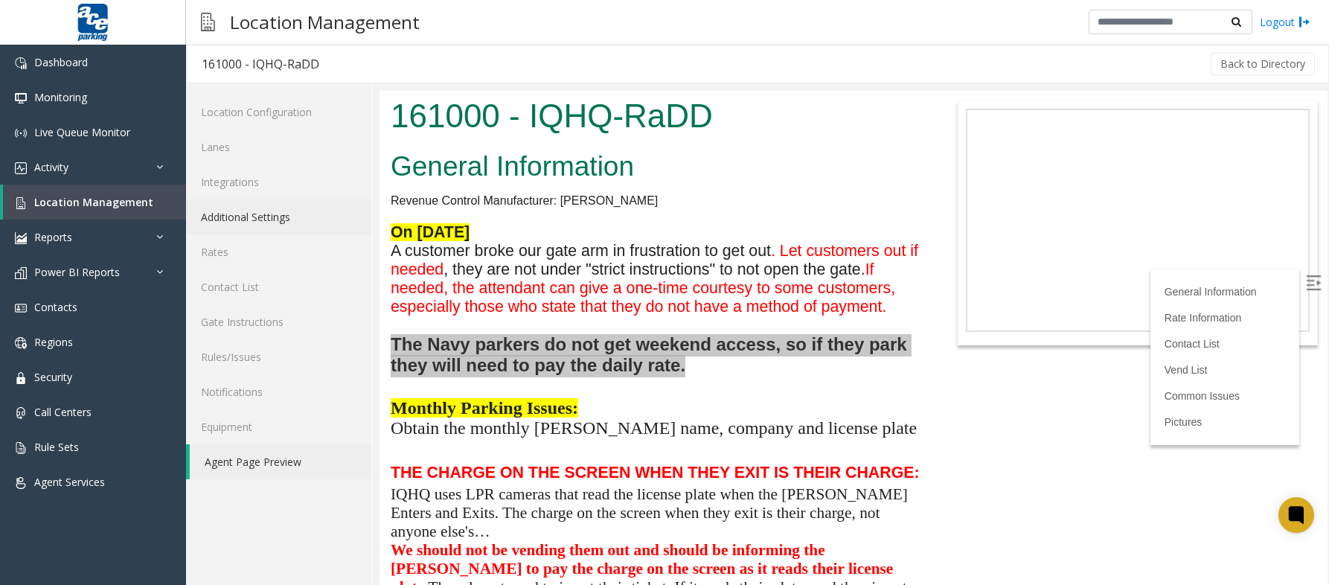
click at [257, 217] on link "Additional Settings" at bounding box center [278, 216] width 185 height 35
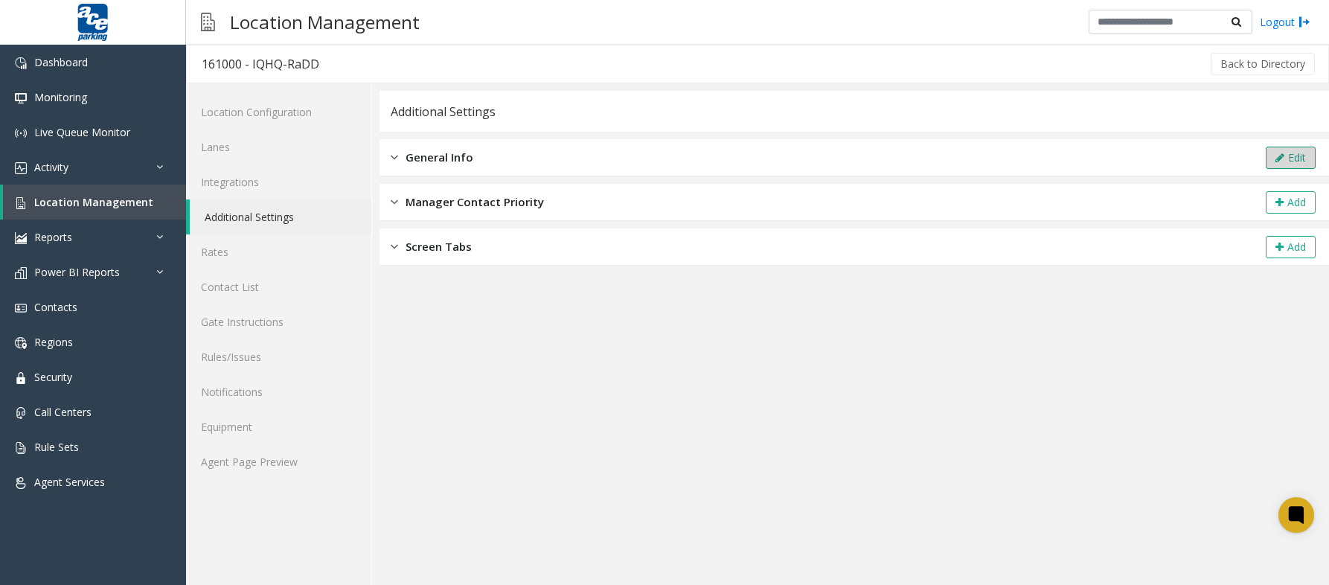
click at [1305, 164] on button "Edit" at bounding box center [1291, 158] width 50 height 22
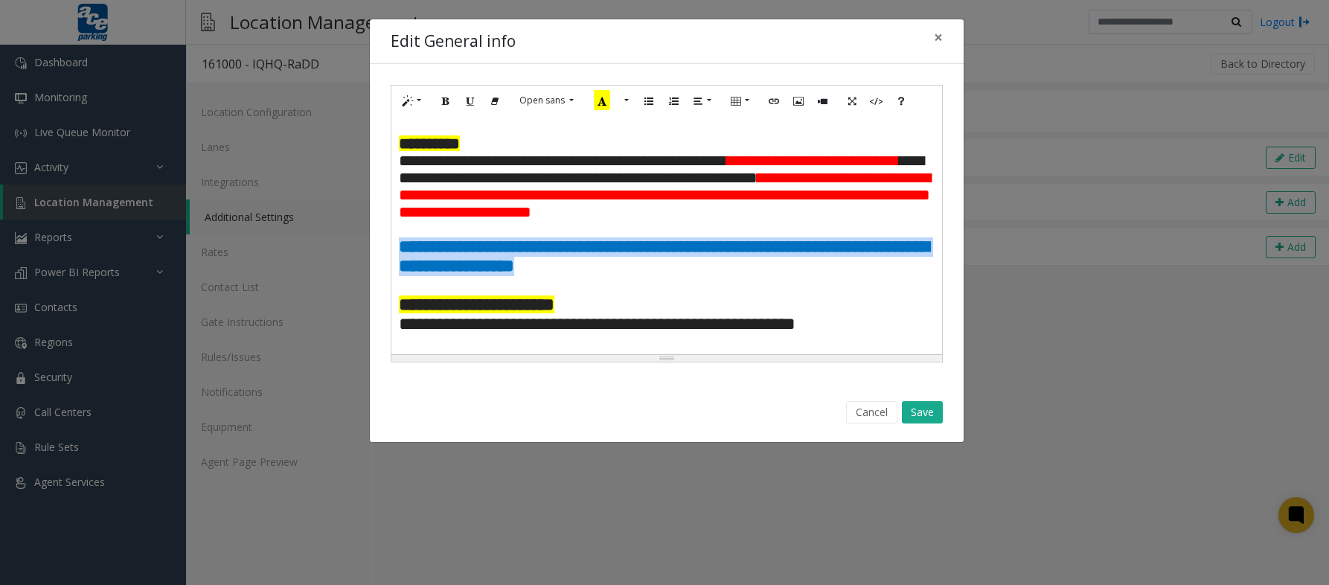
drag, startPoint x: 401, startPoint y: 260, endPoint x: 777, endPoint y: 276, distance: 376.1
click at [777, 276] on p "**********" at bounding box center [667, 256] width 536 height 39
paste div
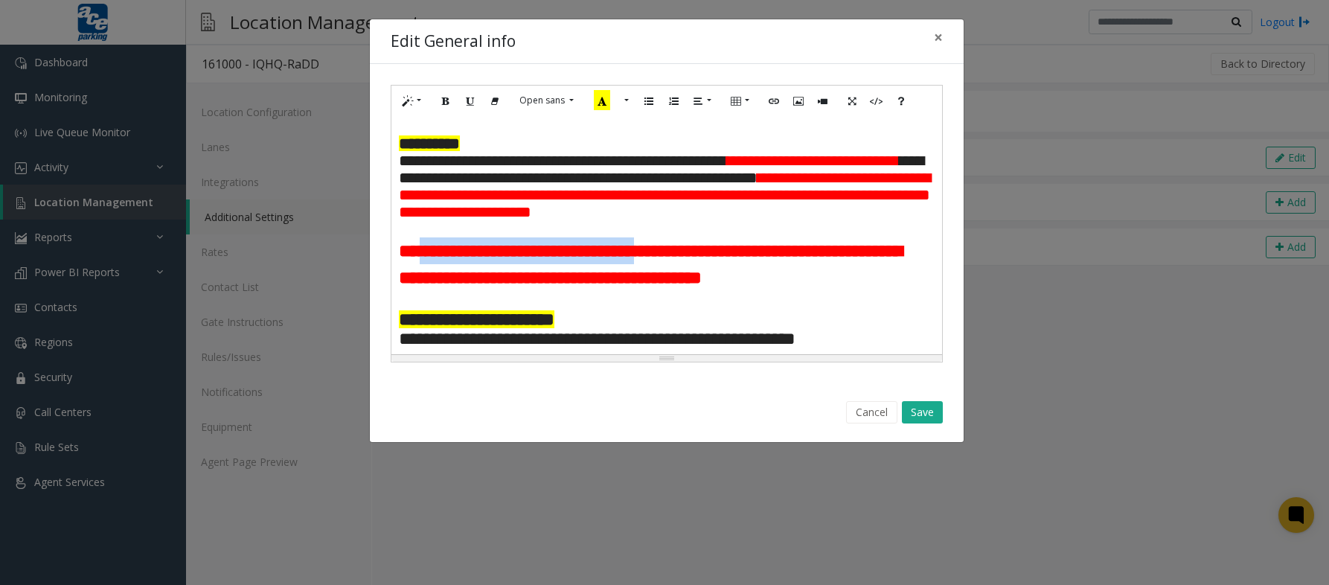
drag, startPoint x: 430, startPoint y: 262, endPoint x: 757, endPoint y: 260, distance: 326.6
click at [757, 260] on p "**********" at bounding box center [667, 264] width 536 height 54
click at [626, 100] on button "More Color" at bounding box center [625, 100] width 15 height 23
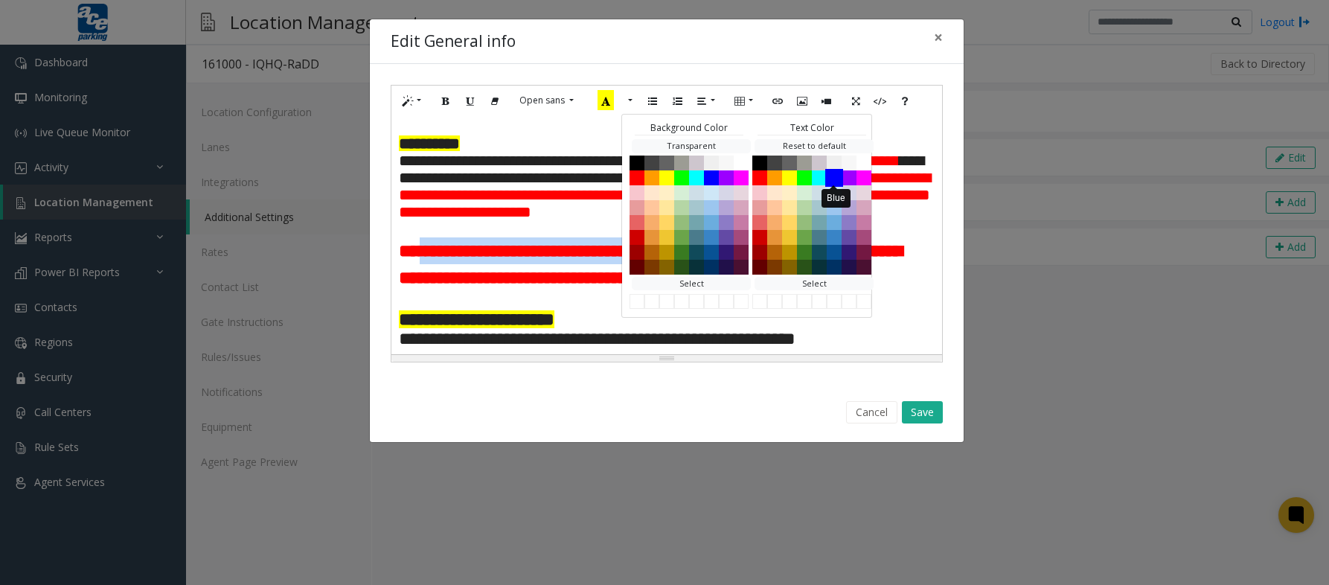
click at [833, 174] on button "Blue" at bounding box center [834, 177] width 18 height 18
click at [663, 310] on p at bounding box center [667, 300] width 536 height 19
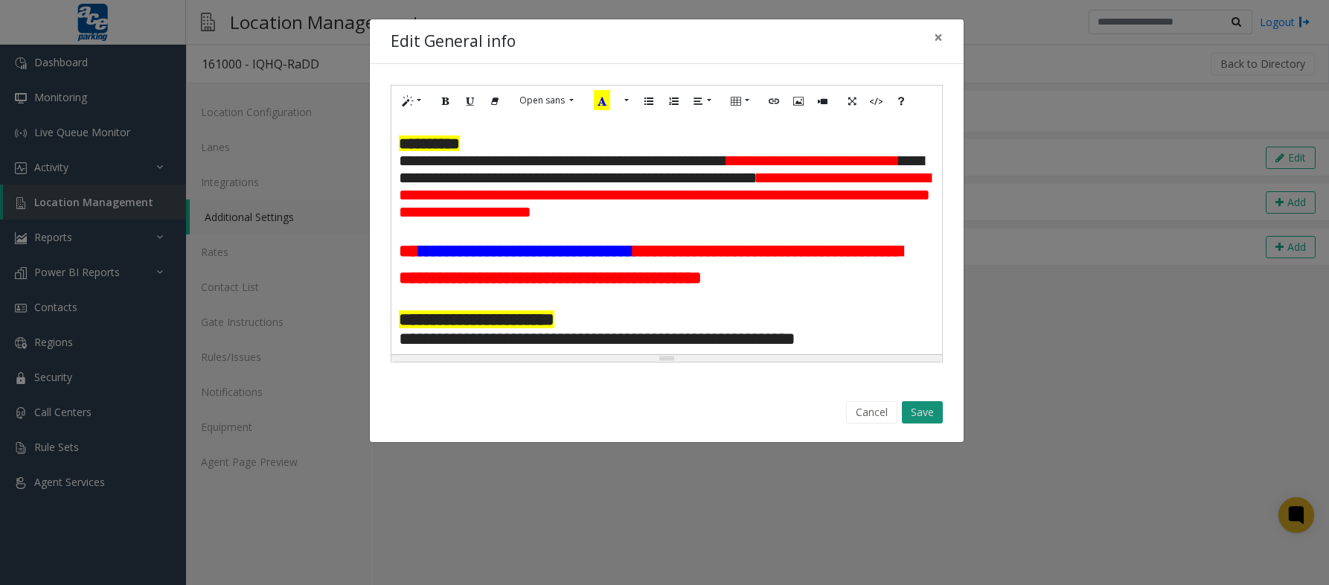
click at [924, 408] on button "Save" at bounding box center [922, 412] width 41 height 22
